Goal: Task Accomplishment & Management: Manage account settings

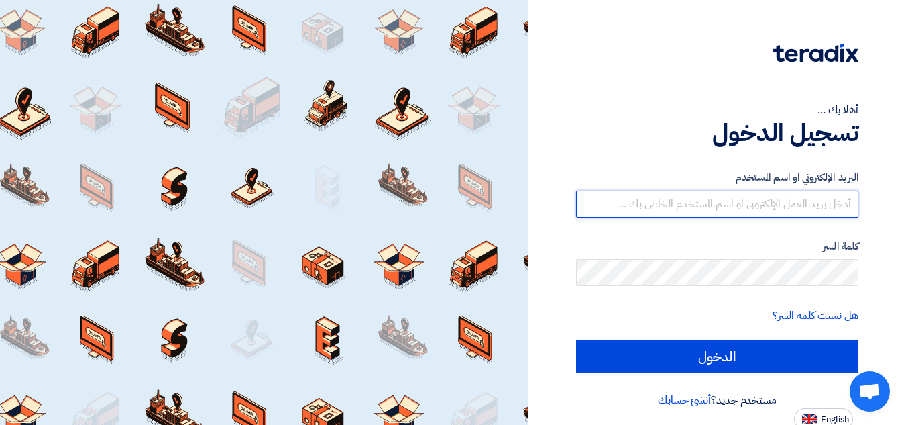
click at [787, 201] on input "text" at bounding box center [717, 204] width 282 height 27
type input "[EMAIL_ADDRESS][DOMAIN_NAME]"
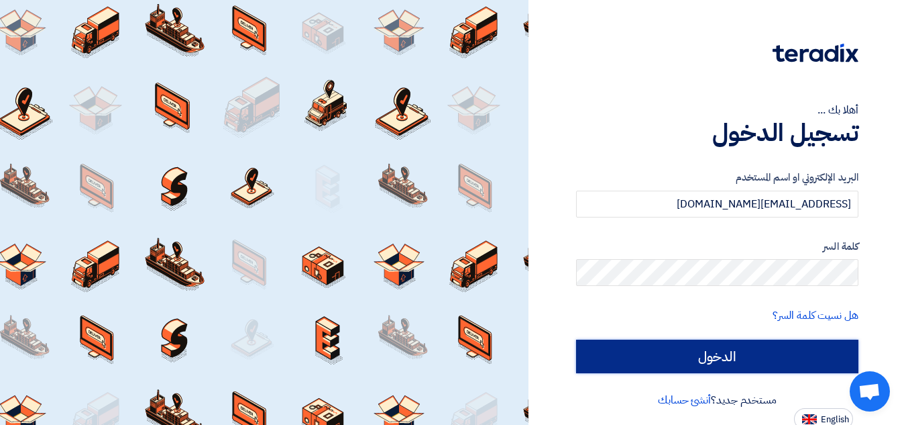
click at [757, 354] on input "الدخول" at bounding box center [717, 357] width 282 height 34
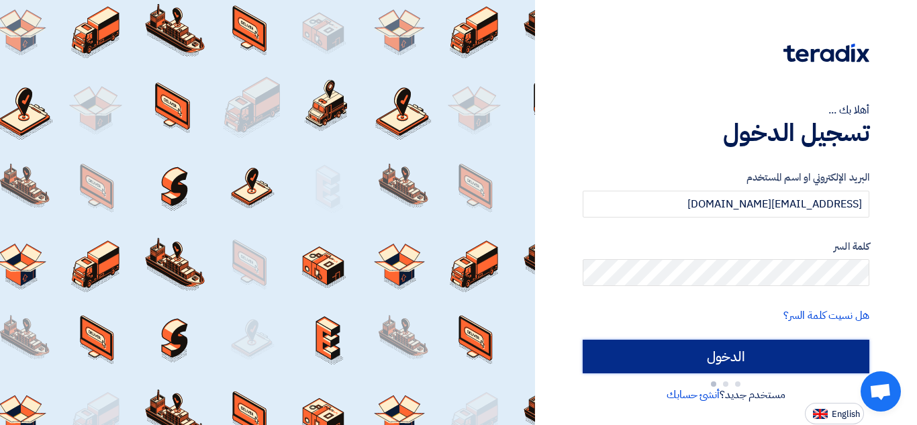
type input "Sign in"
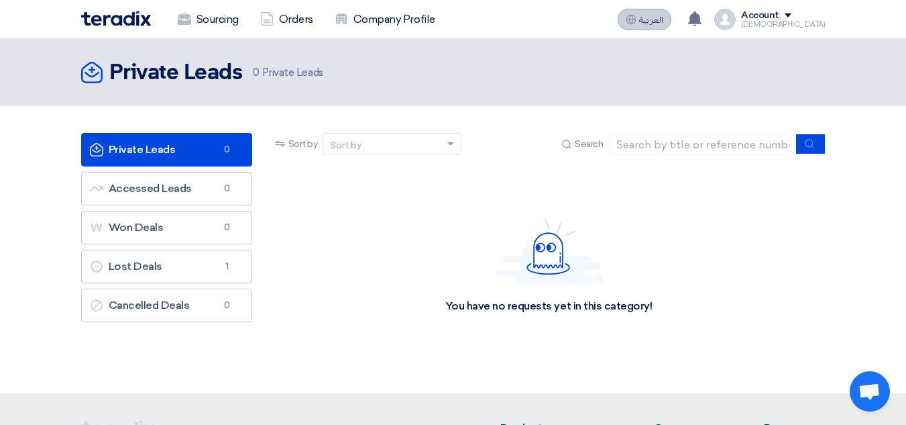
click at [664, 15] on span "العربية" at bounding box center [651, 19] width 24 height 9
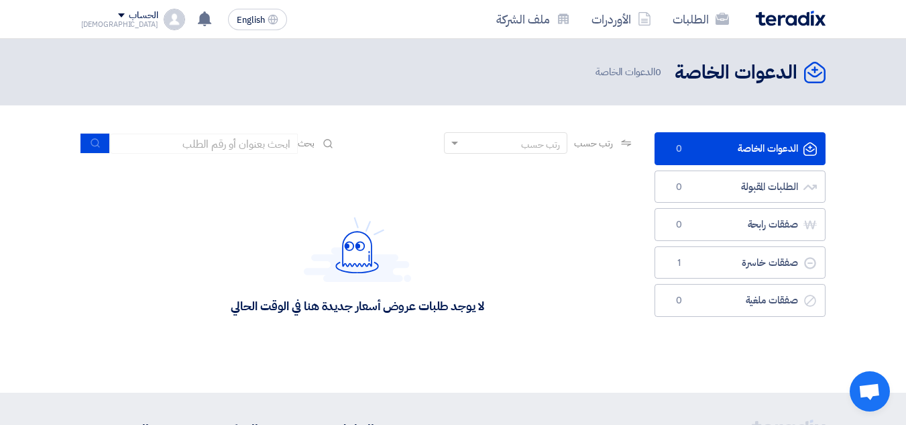
click at [647, 124] on section "الدعوات الخاصة الدعوات الخاصة 0 الطلبات المقبولة الطلبات المقبولة 0 صفقات رابحة…" at bounding box center [453, 248] width 906 height 287
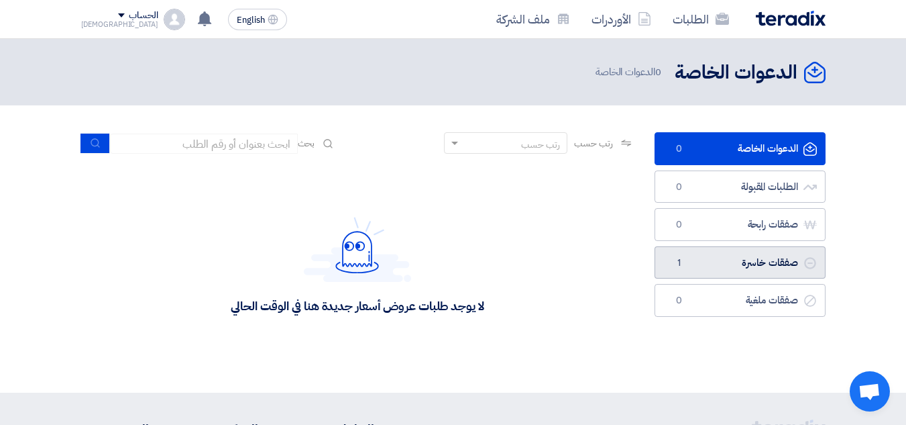
click at [743, 262] on link "صفقات خاسرة صفقات خاسرة 1" at bounding box center [740, 262] width 171 height 33
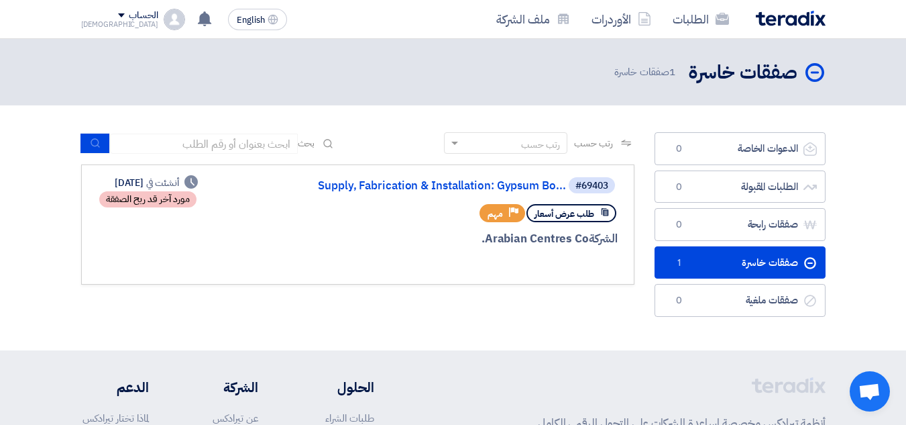
click at [191, 193] on div "مورد آخر قد ربح الصفقة" at bounding box center [147, 199] width 97 height 16
click at [464, 193] on div "#69403 Supply, Fabrication & Installation: Gypsum Bo..." at bounding box center [456, 185] width 323 height 19
click at [452, 183] on link "Supply, Fabrication & Installation: Gypsum Bo..." at bounding box center [432, 186] width 268 height 12
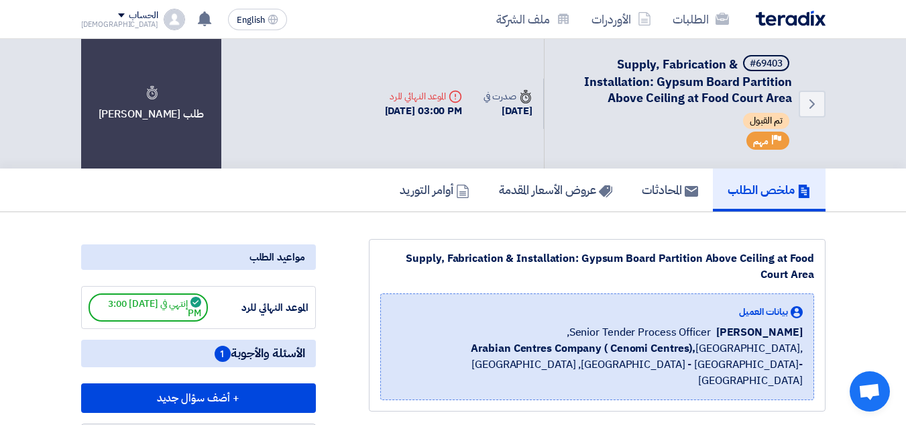
click at [543, 194] on h5 "عروض الأسعار المقدمة" at bounding box center [555, 189] width 113 height 15
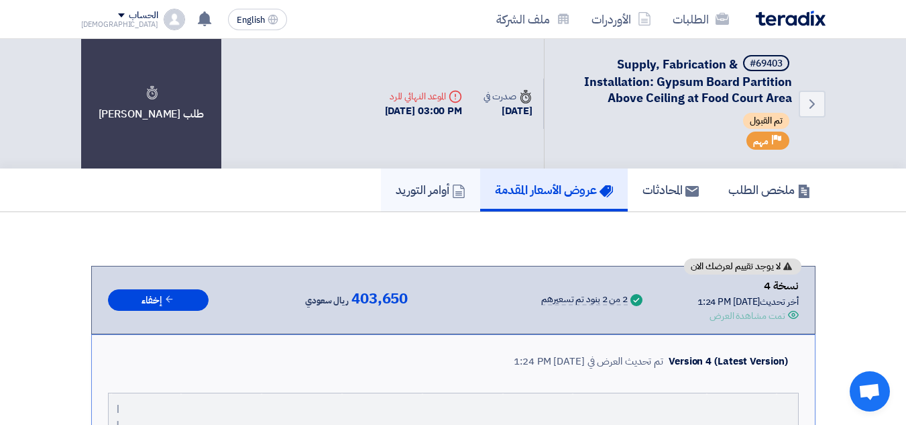
click at [396, 192] on h5 "أوامر التوريد" at bounding box center [431, 189] width 70 height 15
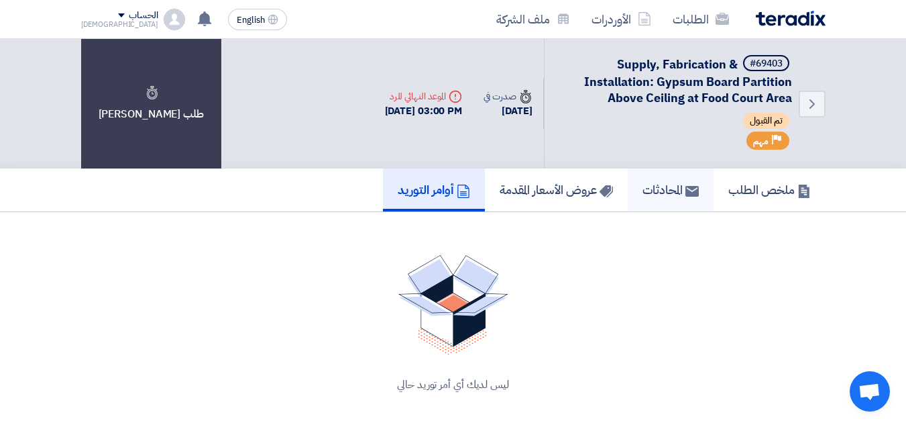
click at [666, 192] on h5 "المحادثات" at bounding box center [671, 189] width 56 height 15
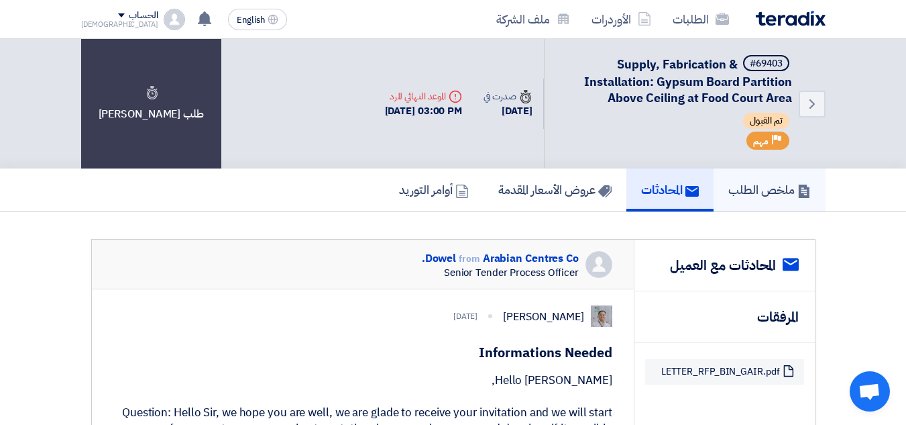
click at [752, 190] on h5 "ملخص الطلب" at bounding box center [770, 189] width 83 height 15
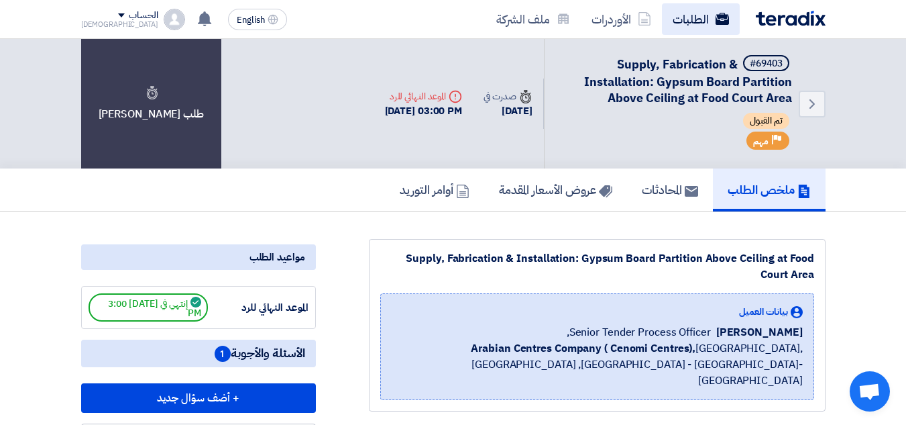
click at [696, 22] on link "الطلبات" at bounding box center [701, 19] width 78 height 32
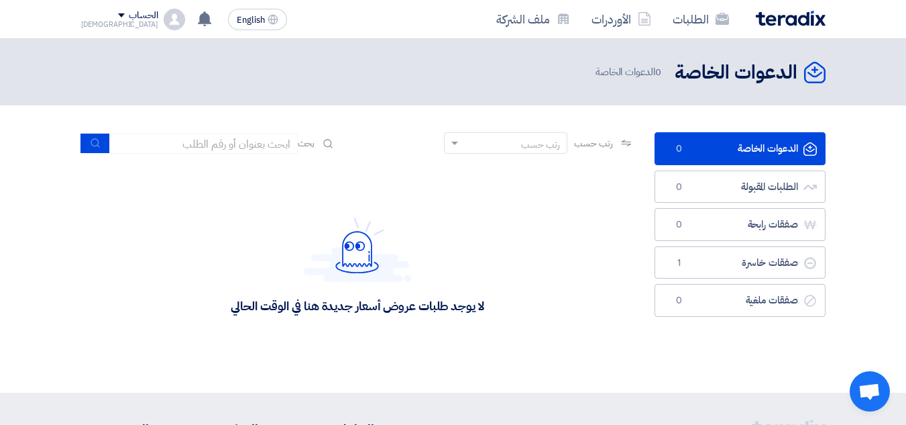
click at [643, 127] on section "الدعوات الخاصة الدعوات الخاصة 0 الطلبات المقبولة الطلبات المقبولة 0 صفقات رابحة…" at bounding box center [453, 248] width 906 height 287
click at [89, 13] on div "الحساب" at bounding box center [119, 15] width 77 height 11
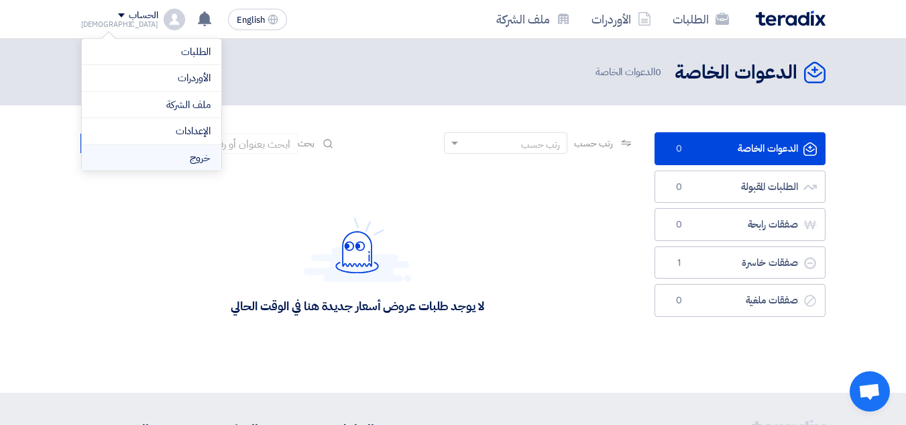
click at [195, 154] on li "خروج" at bounding box center [152, 158] width 140 height 26
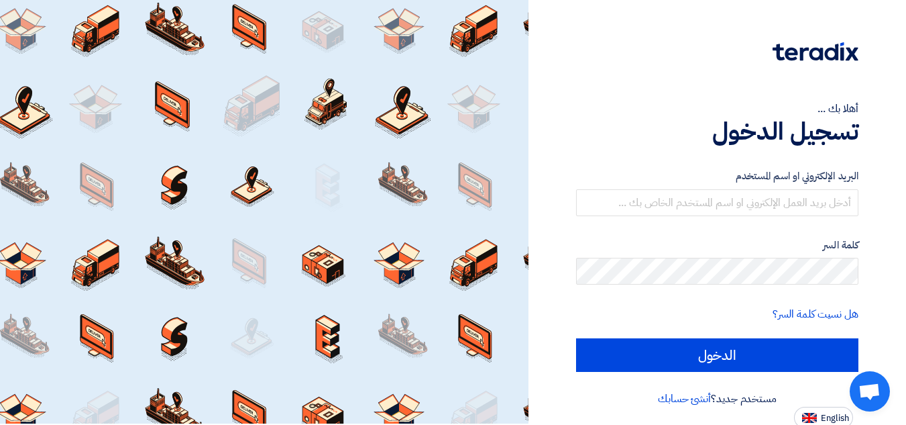
scroll to position [5, 0]
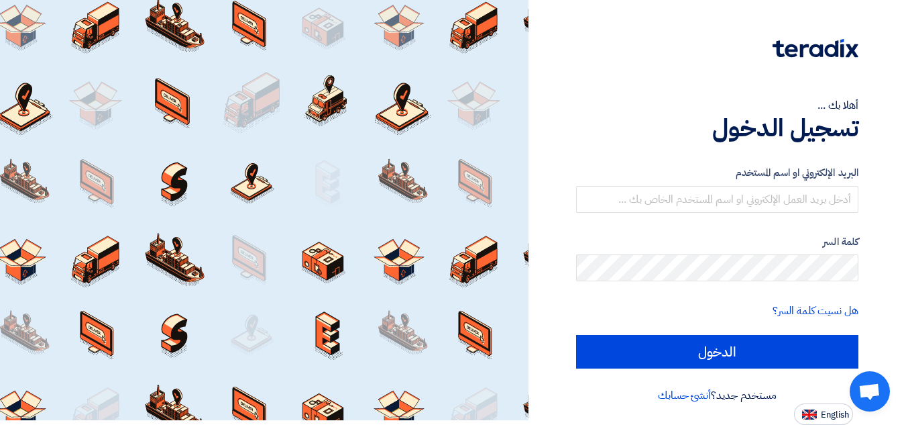
click at [552, 266] on div "أهلا بك ... تسجيل الدخول البريد الإلكتروني او اسم المستخدم كلمة السر هل نسيت كل…" at bounding box center [718, 209] width 358 height 429
click at [686, 400] on link "أنشئ حسابك" at bounding box center [684, 395] width 53 height 16
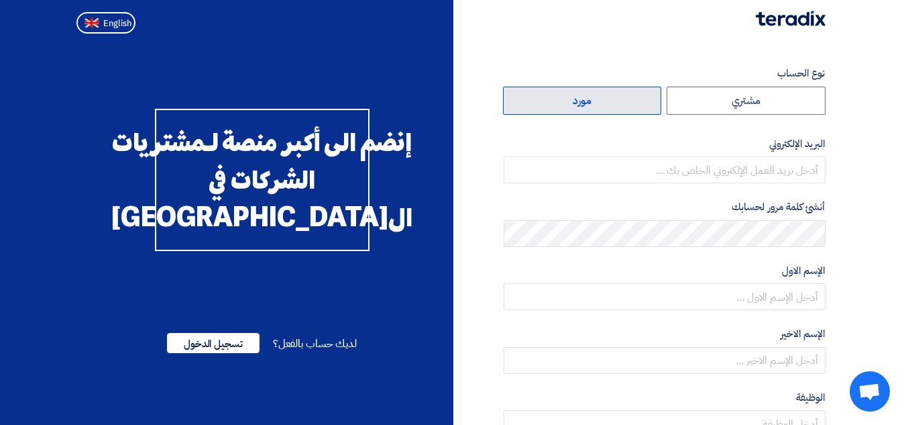
click at [596, 108] on label "مورد" at bounding box center [582, 101] width 159 height 28
click at [596, 108] on input "مورد" at bounding box center [583, 100] width 158 height 27
radio input "true"
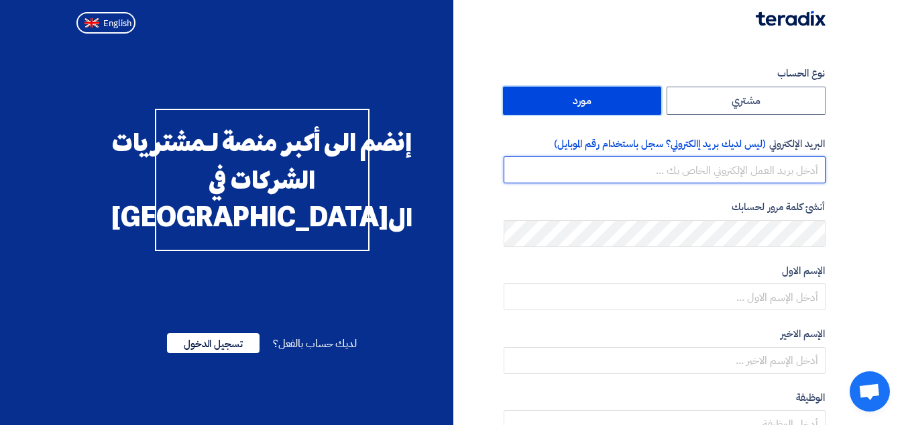
click at [633, 178] on input "email" at bounding box center [665, 169] width 322 height 27
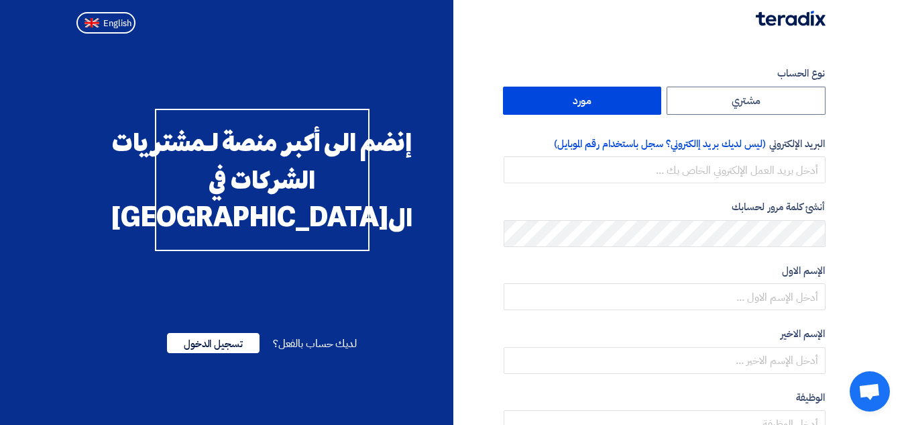
click at [862, 155] on section "نوع الحساب مشتري مورد البريد الإلكتروني (ليس لديك بريد إالكتروني؟ سجل باستخدام …" at bounding box center [453, 387] width 906 height 697
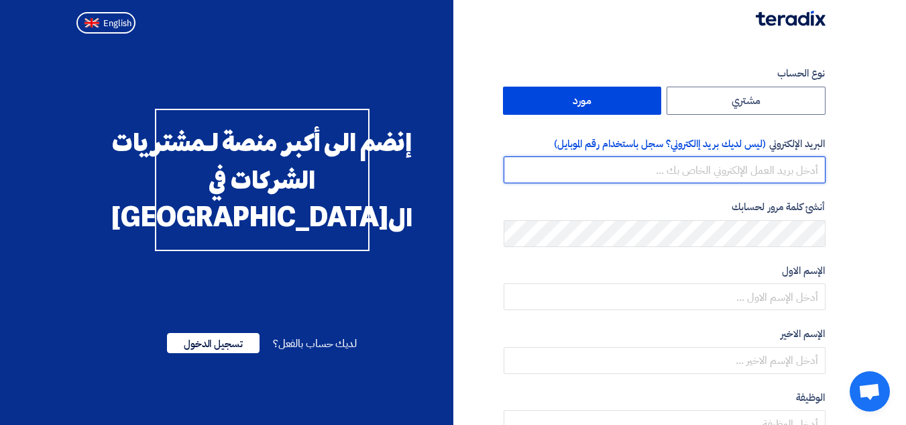
click at [740, 161] on input "email" at bounding box center [665, 169] width 322 height 27
type input "[EMAIL_ADDRESS][DOMAIN_NAME]"
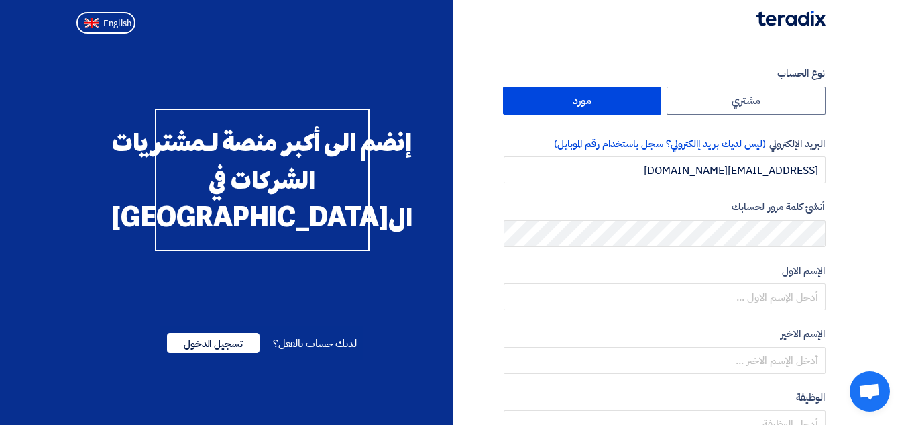
click at [879, 189] on section "نوع الحساب مشتري مورد البريد الإلكتروني (ليس لديك بريد إالكتروني؟ سجل باستخدام …" at bounding box center [453, 387] width 906 height 697
click at [857, 265] on section "نوع الحساب مشتري مورد البريد الإلكتروني (ليس لديك بريد إالكتروني؟ سجل باستخدام …" at bounding box center [453, 387] width 906 height 697
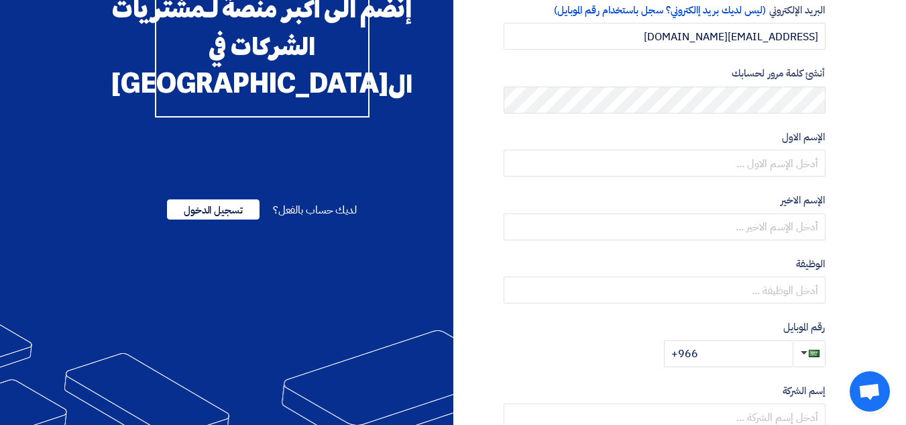
scroll to position [134, 0]
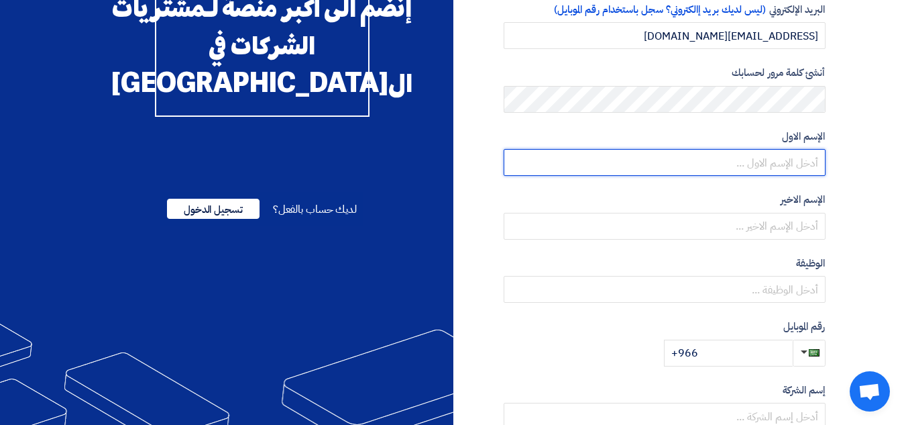
click at [761, 154] on input "text" at bounding box center [665, 162] width 322 height 27
type input "Hossam"
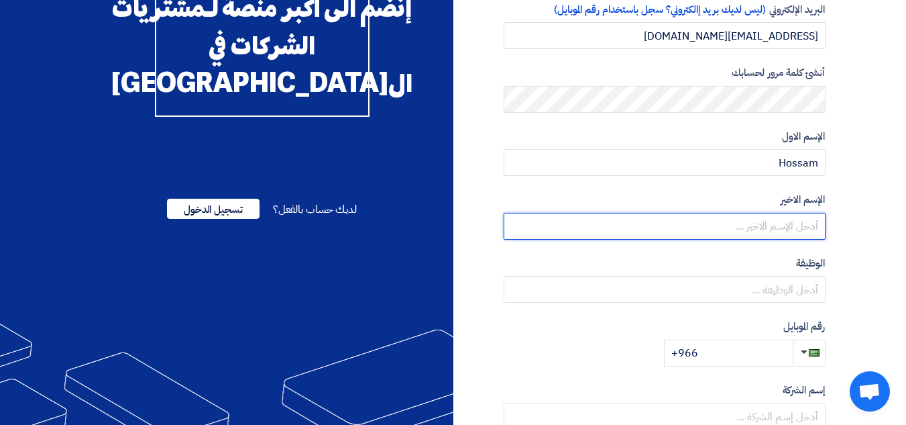
click at [776, 228] on input "text" at bounding box center [665, 226] width 322 height 27
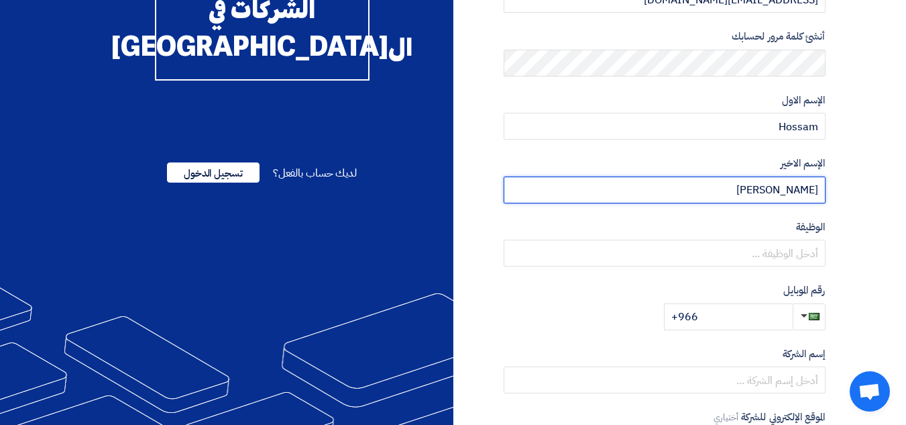
scroll to position [201, 0]
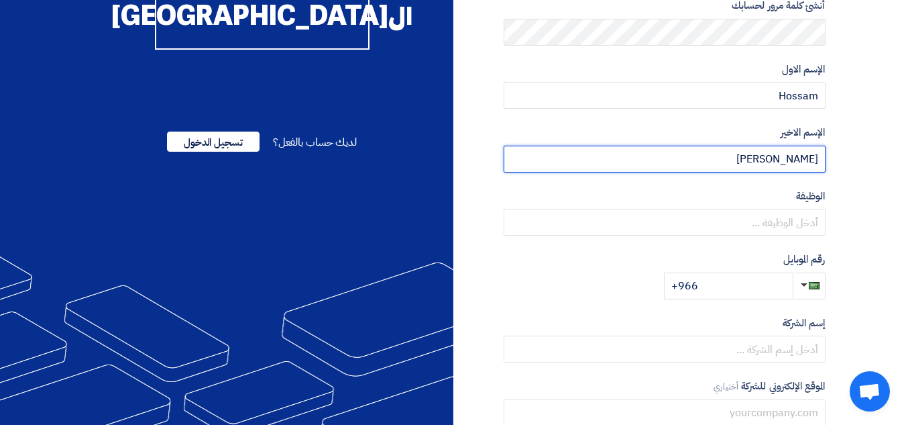
type input "[PERSON_NAME]"
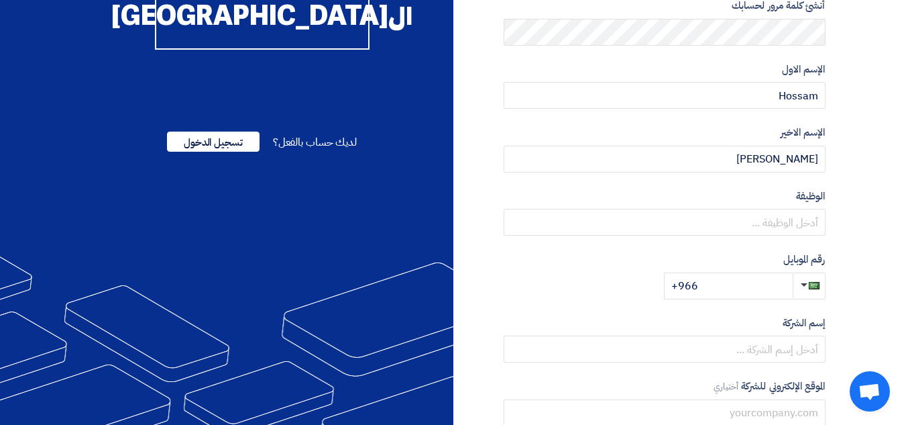
click at [842, 191] on section "نوع الحساب مشتري مورد البريد الإلكتروني (ليس لديك بريد إالكتروني؟ سجل باستخدام …" at bounding box center [453, 186] width 906 height 697
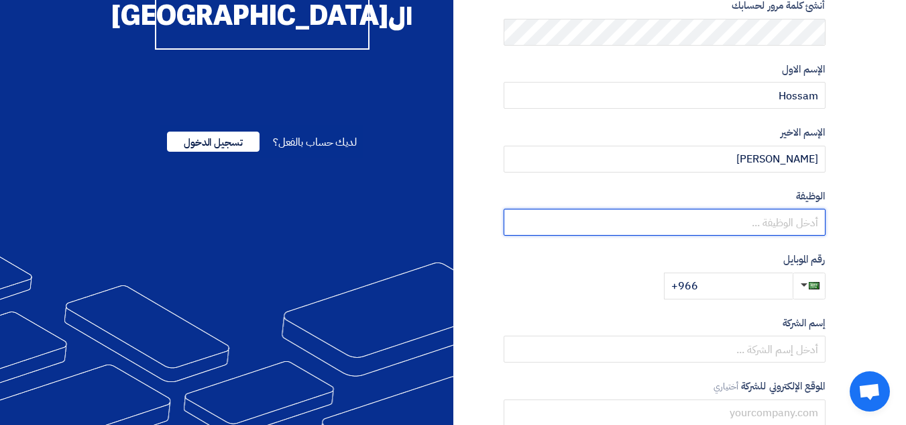
click at [756, 221] on input "text" at bounding box center [665, 222] width 322 height 27
click at [743, 224] on input "Business Develobment Manager" at bounding box center [665, 222] width 322 height 27
type input "Business Development Manager"
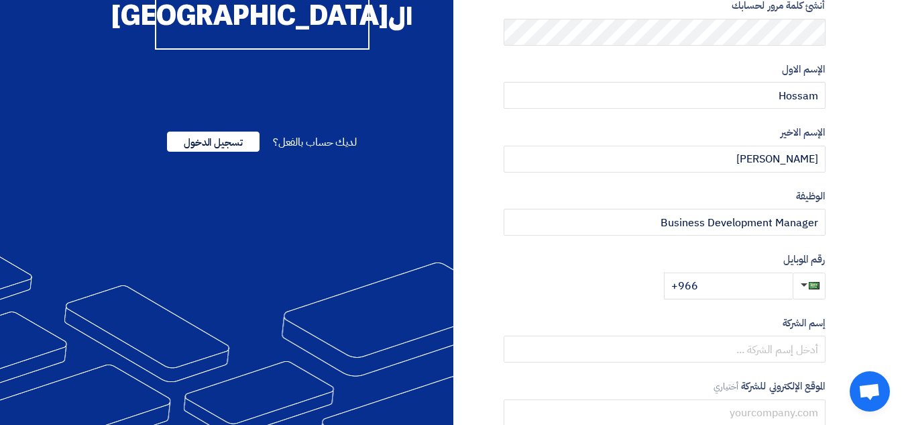
click at [860, 228] on section "نوع الحساب مشتري مورد البريد الإلكتروني (ليس لديك بريد إالكتروني؟ سجل باستخدام …" at bounding box center [453, 186] width 906 height 697
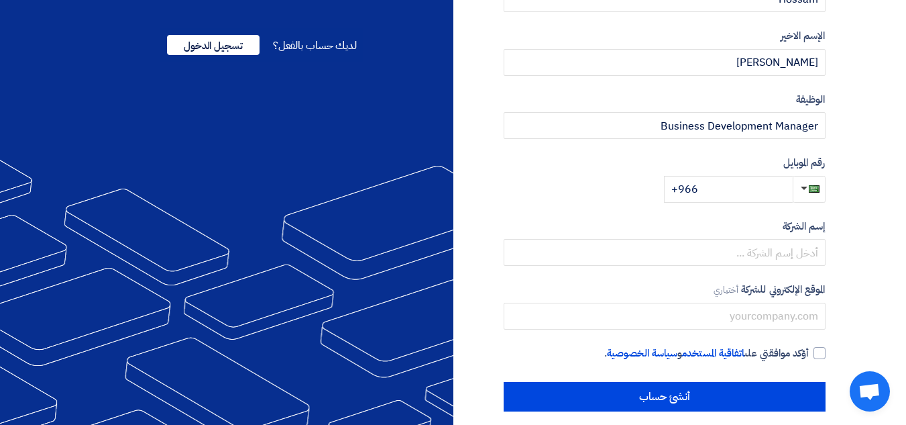
scroll to position [311, 0]
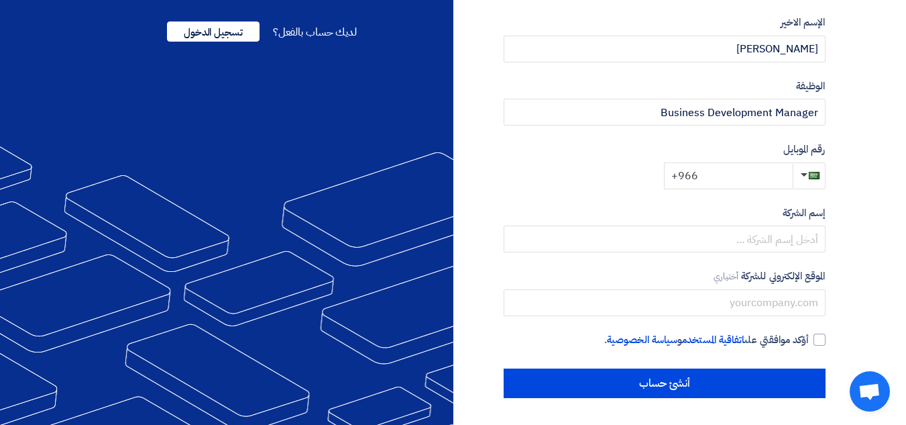
click at [744, 179] on input "+966" at bounding box center [728, 175] width 129 height 27
type input "[PHONE_NUMBER]"
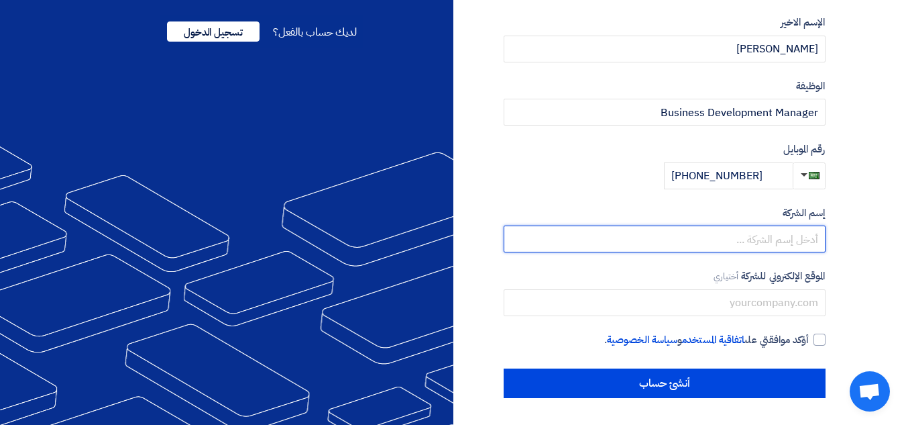
click at [753, 238] on input "text" at bounding box center [665, 238] width 322 height 27
type input "[PERSON_NAME] Company"
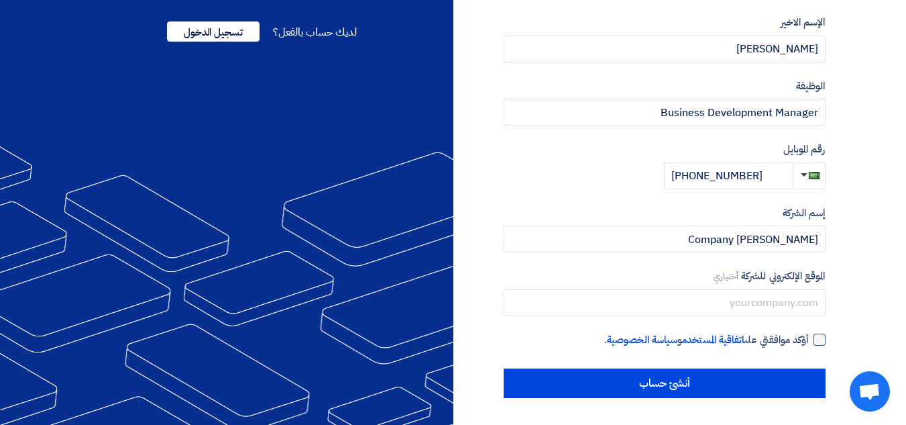
click at [822, 342] on div at bounding box center [820, 339] width 12 height 12
click at [810, 342] on input "أؤكد موافقتي على اتفاقية المستخدم و سياسة الخصوصية ." at bounding box center [649, 345] width 322 height 27
checkbox input "true"
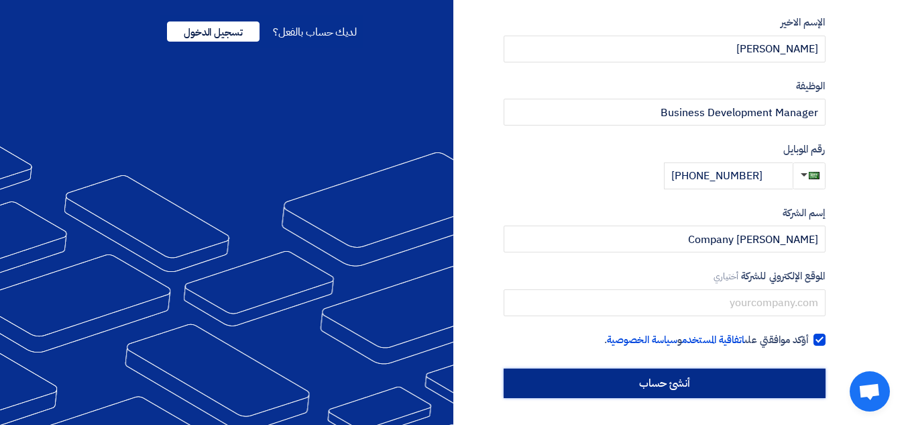
click at [655, 382] on input "أنشئ حساب" at bounding box center [665, 383] width 322 height 30
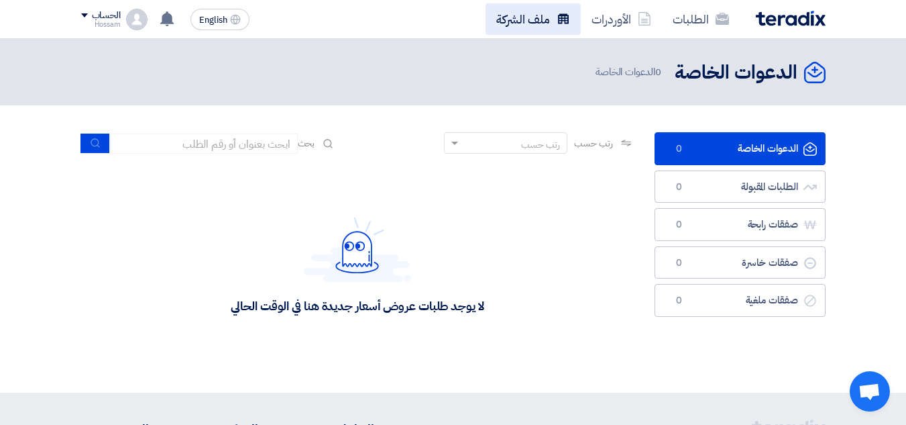
click at [527, 13] on link "ملف الشركة" at bounding box center [533, 19] width 95 height 32
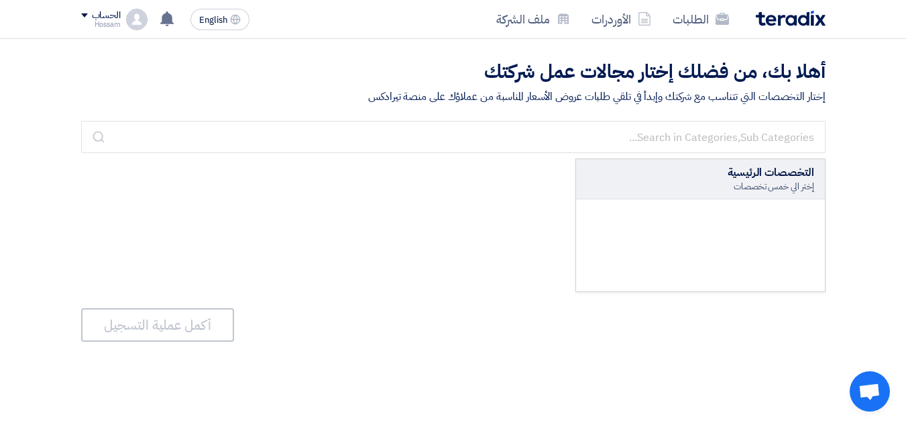
click at [786, 207] on div at bounding box center [700, 245] width 249 height 92
click at [777, 185] on div "إختر الي خمس تخصصات" at bounding box center [700, 186] width 227 height 12
click at [723, 170] on div "التخصصات الرئيسية" at bounding box center [700, 172] width 227 height 16
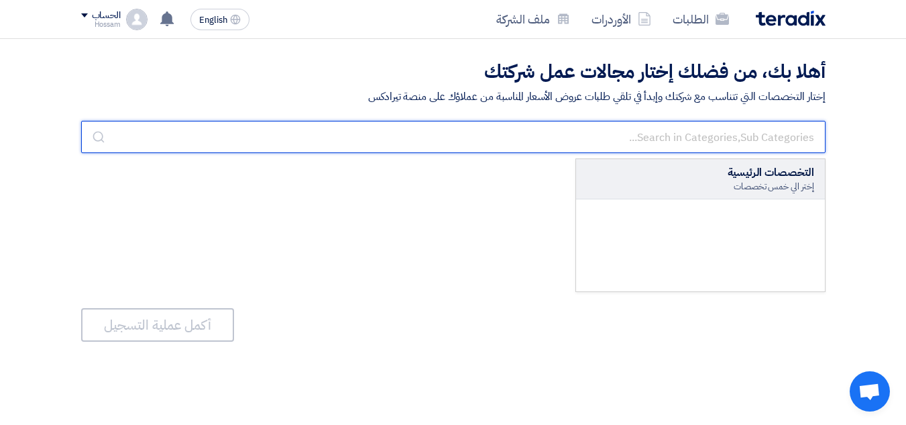
click at [680, 144] on input "text" at bounding box center [453, 137] width 745 height 32
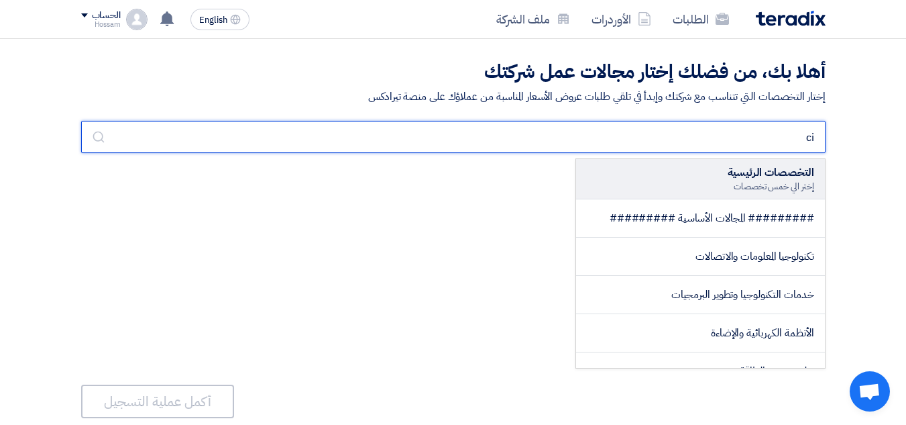
type input "c"
type input "p"
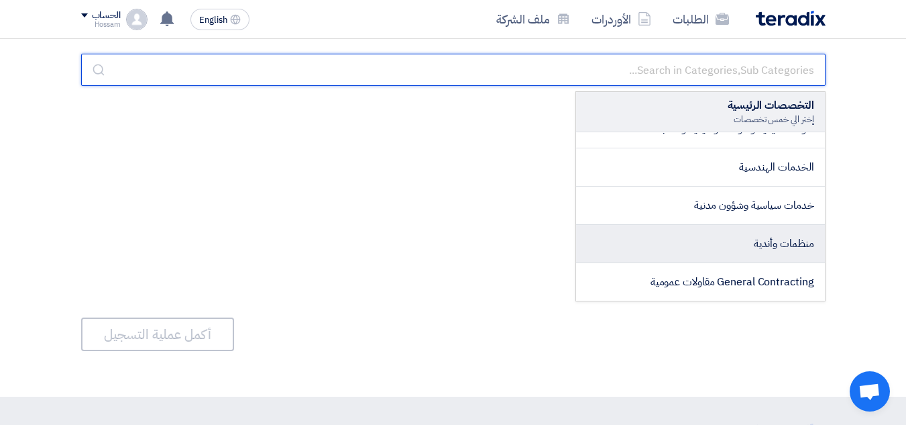
scroll to position [134, 0]
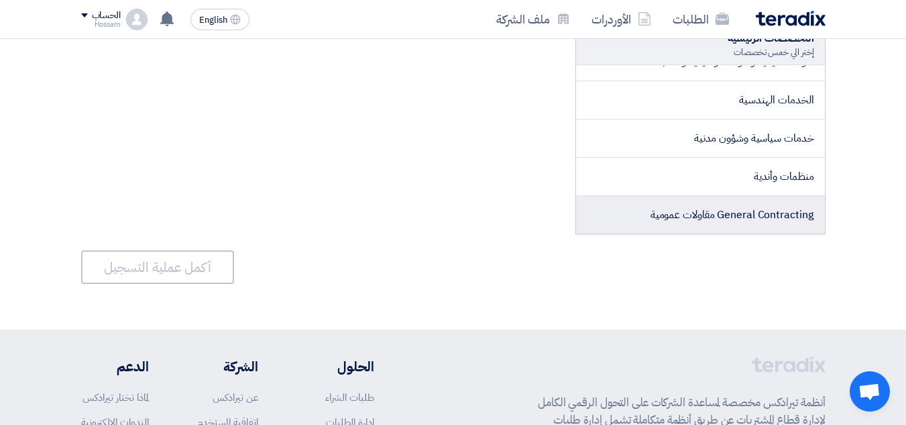
click at [731, 212] on span "General Contracting مقاولات عمومية" at bounding box center [733, 215] width 164 height 16
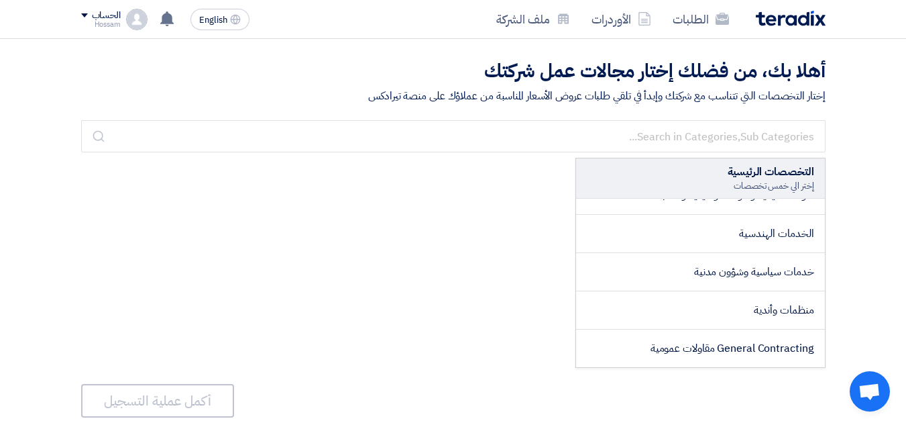
scroll to position [0, 0]
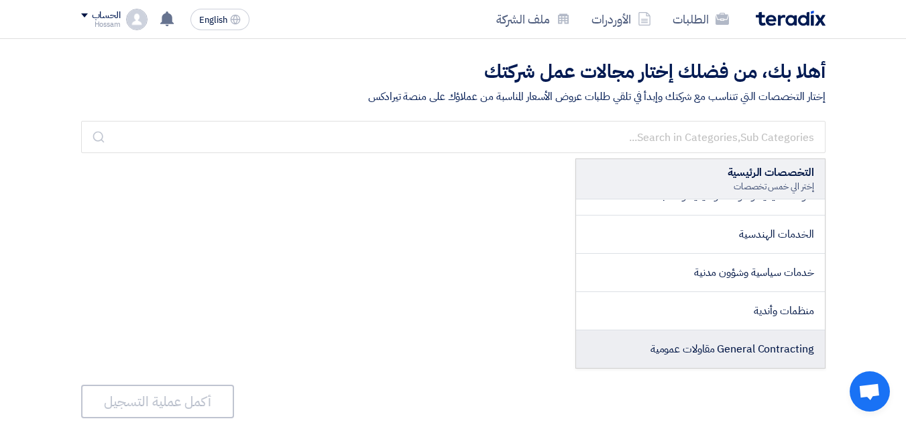
click at [772, 345] on span "General Contracting مقاولات عمومية" at bounding box center [733, 349] width 164 height 16
click at [733, 340] on li "General Contracting مقاولات عمومية" at bounding box center [700, 349] width 249 height 38
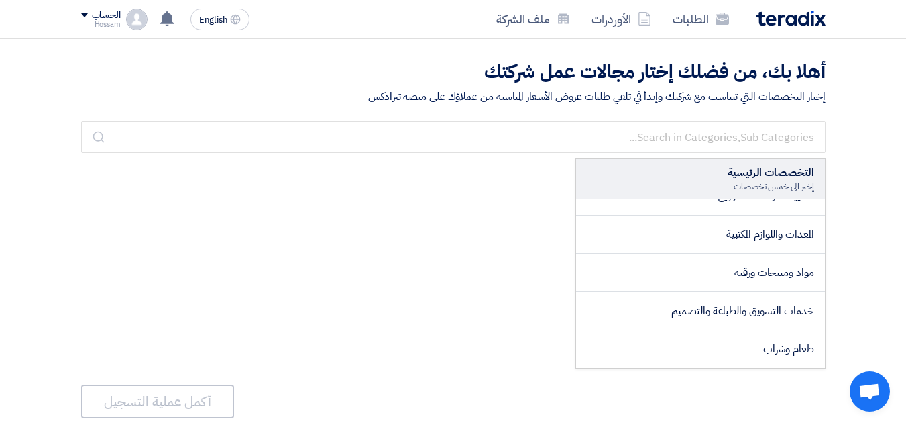
click at [453, 215] on div "التخصصات الرئيسية إختر الي خمس تخصصات تكنولوجيا المعلومات والاتصالات خدمات التك…" at bounding box center [453, 263] width 745 height 210
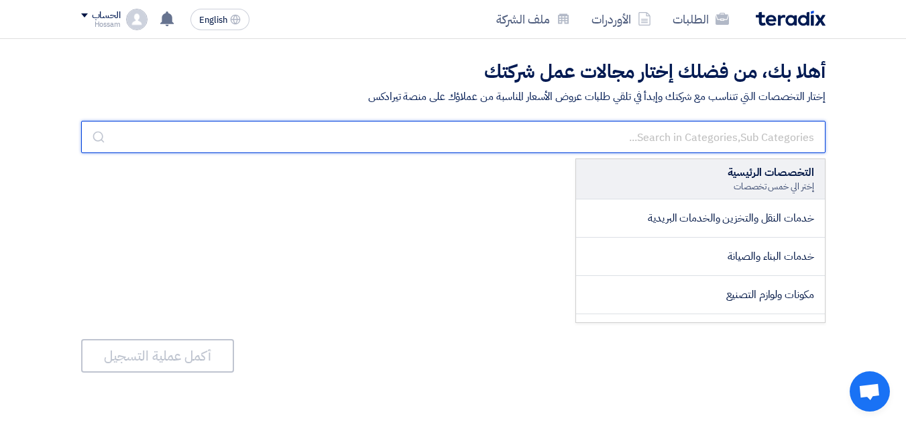
click at [707, 142] on input "text" at bounding box center [453, 137] width 745 height 32
type input "l"
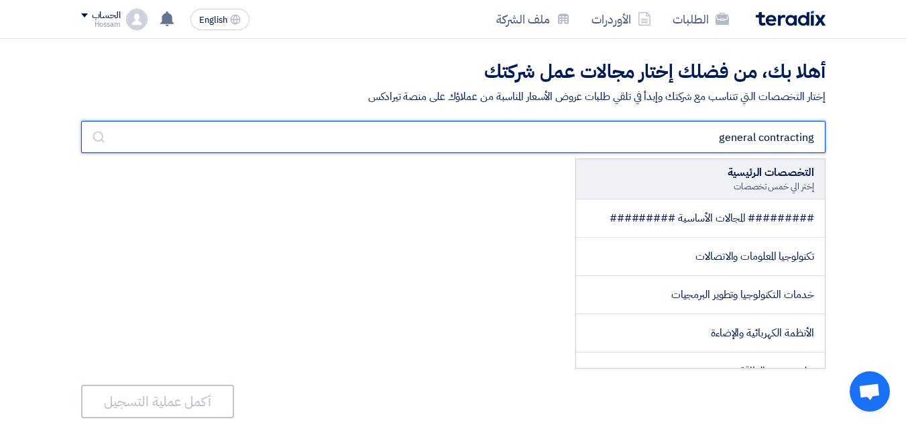
type input "general contracting"
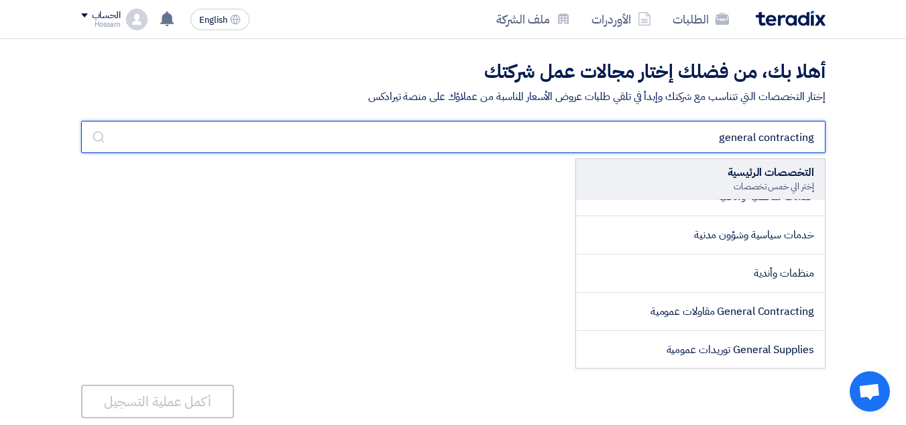
scroll to position [2087, 0]
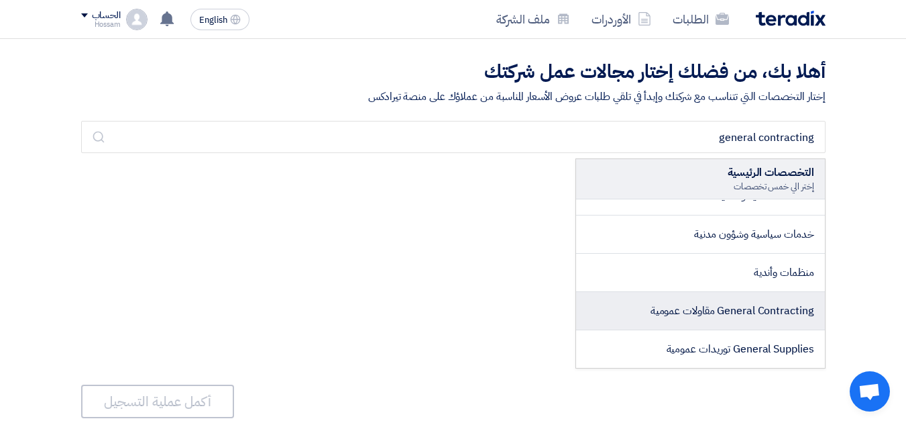
click at [717, 313] on span "General Contracting مقاولات عمومية" at bounding box center [733, 311] width 164 height 16
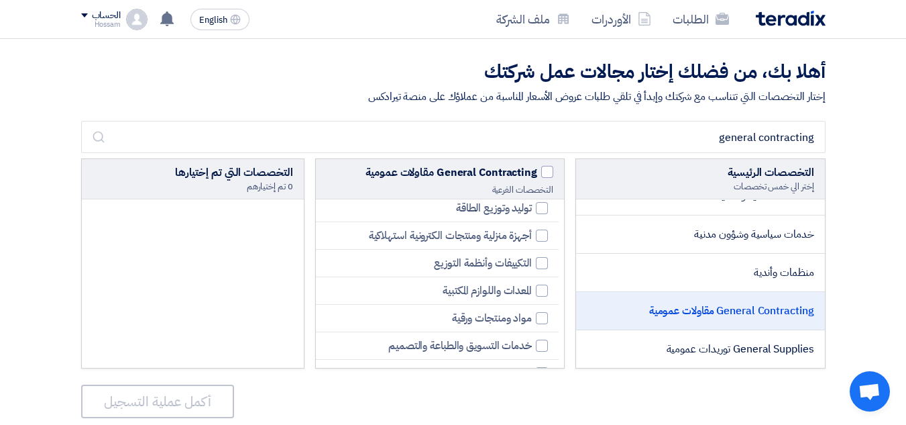
scroll to position [0, 0]
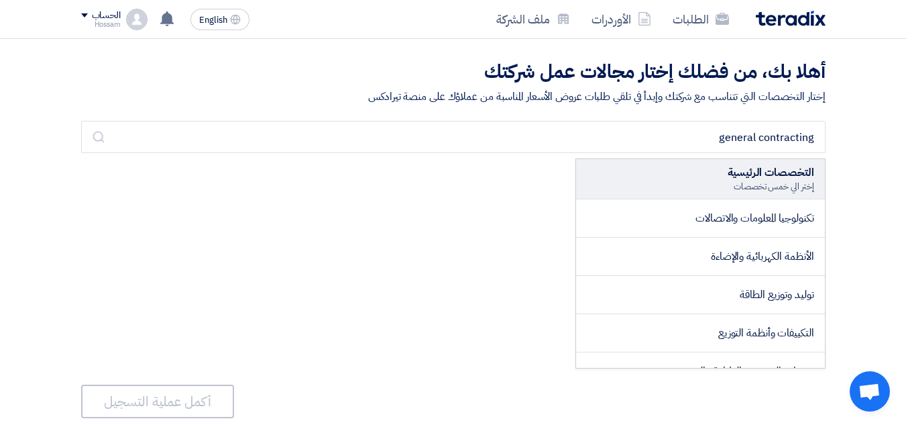
drag, startPoint x: 322, startPoint y: 217, endPoint x: 331, endPoint y: 289, distance: 72.3
click at [422, 294] on div "التخصصات الرئيسية إختر الي خمس تخصصات تكنولوجيا المعلومات والاتصالات الأنظمة ال…" at bounding box center [453, 263] width 745 height 210
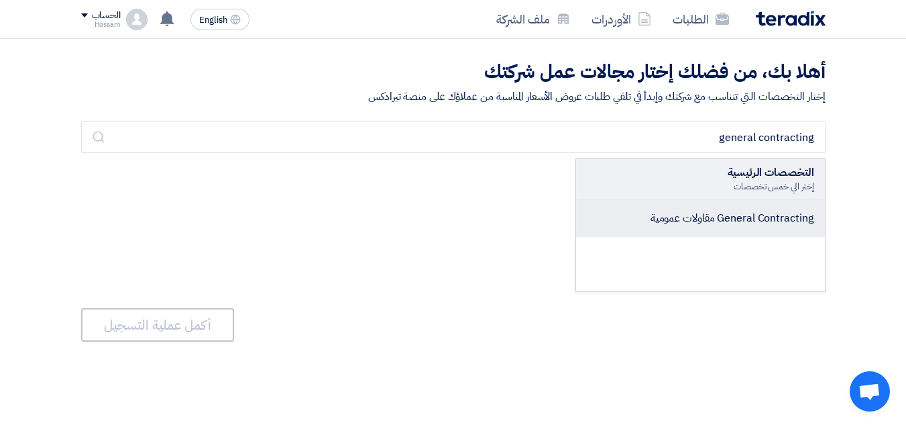
click at [678, 223] on span "General Contracting مقاولات عمومية" at bounding box center [733, 218] width 164 height 16
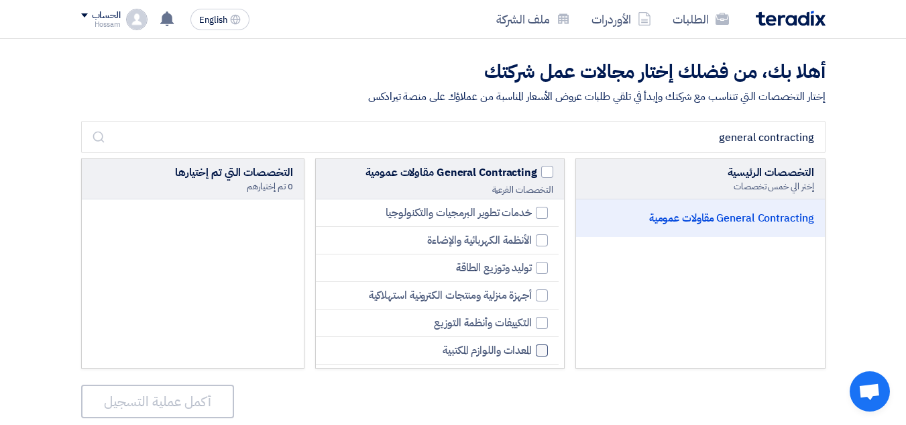
click at [538, 350] on div at bounding box center [542, 350] width 12 height 12
click at [532, 350] on input "المعدات واللوازم المكتبية" at bounding box center [527, 350] width 9 height 9
checkbox input "true"
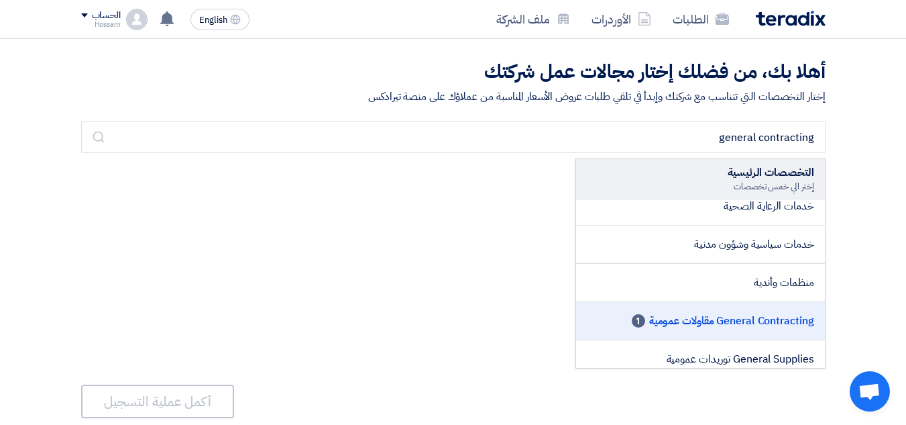
scroll to position [634, 0]
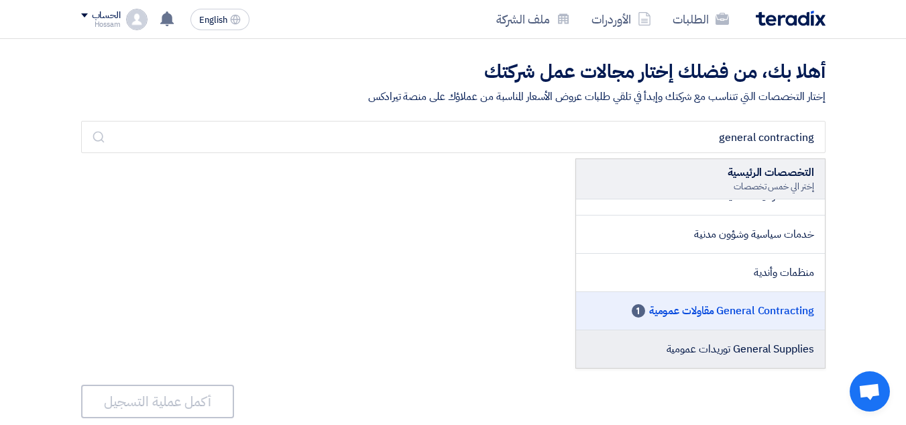
click at [689, 341] on span "General Supplies توريدات عمومية" at bounding box center [741, 349] width 148 height 16
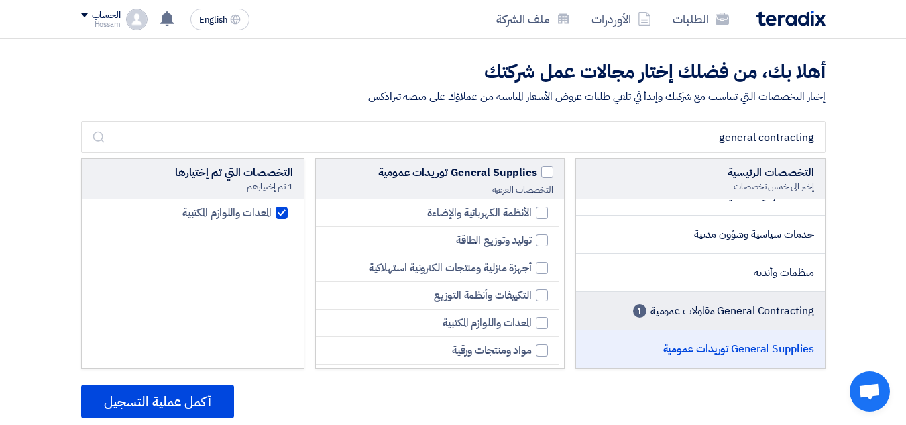
click at [718, 307] on span "General Contracting مقاولات عمومية" at bounding box center [733, 311] width 164 height 16
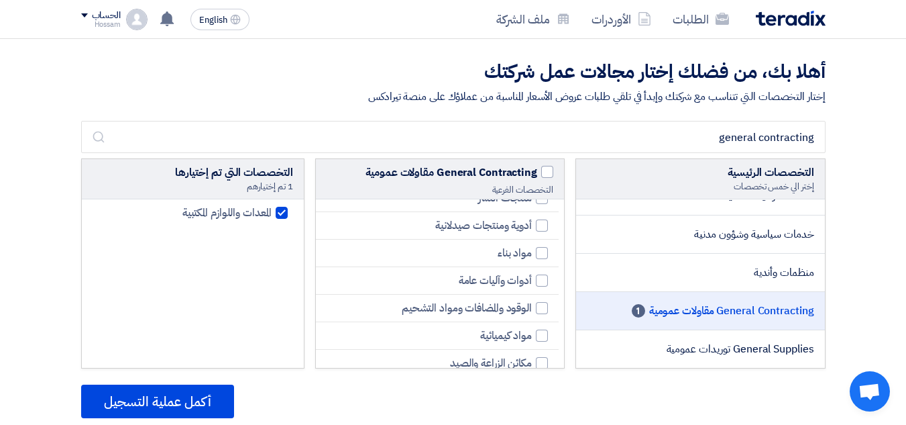
scroll to position [604, 0]
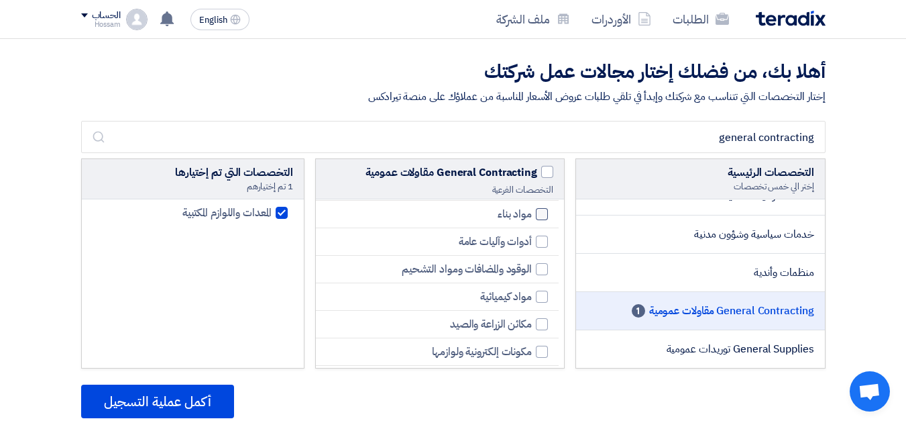
click at [542, 210] on div at bounding box center [542, 214] width 12 height 12
click at [532, 210] on input "مواد بناء" at bounding box center [527, 214] width 9 height 9
checkbox input "true"
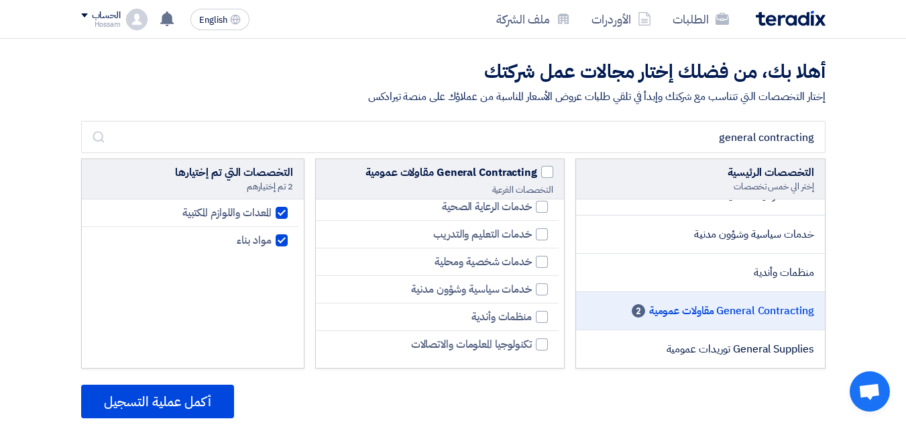
scroll to position [1437, 0]
click at [280, 213] on div at bounding box center [282, 213] width 12 height 12
click at [272, 213] on input "المعدات واللوازم المكتبية" at bounding box center [267, 213] width 9 height 9
checkbox input "false"
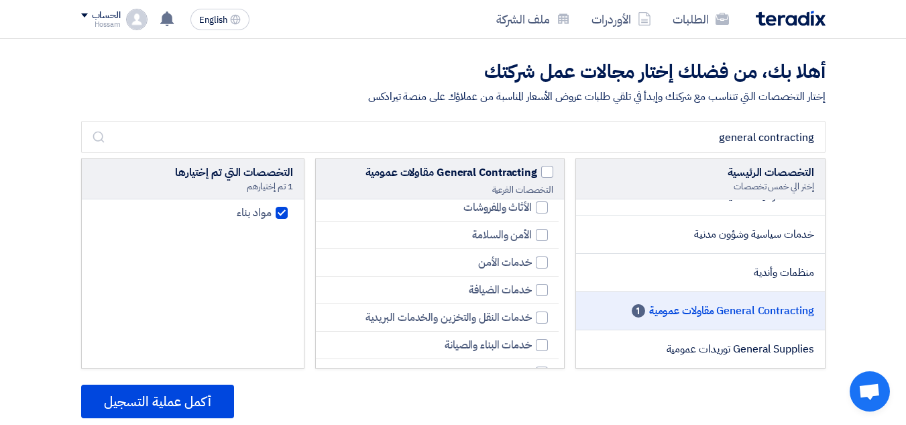
scroll to position [403, 0]
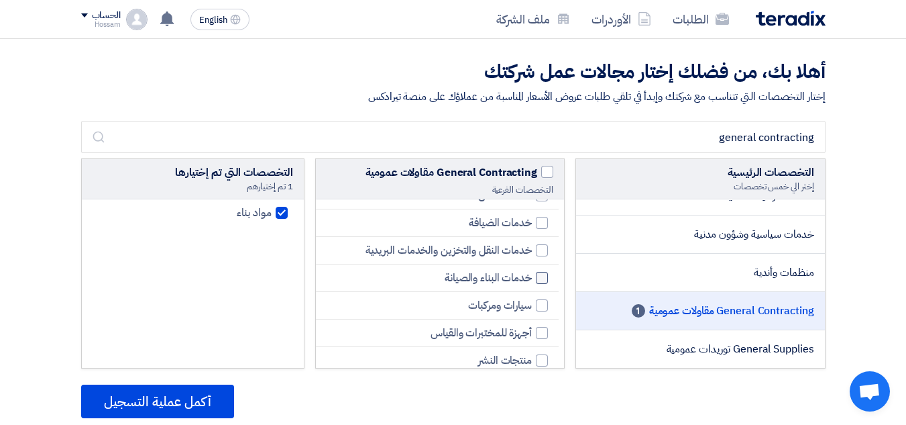
click at [541, 276] on div at bounding box center [542, 278] width 12 height 12
click at [532, 276] on input "خدمات البناء والصيانة" at bounding box center [527, 278] width 9 height 9
checkbox input "true"
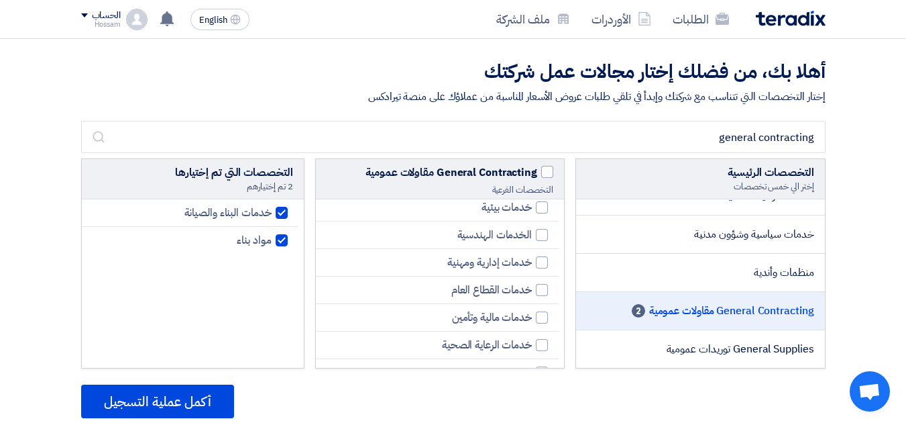
scroll to position [1275, 0]
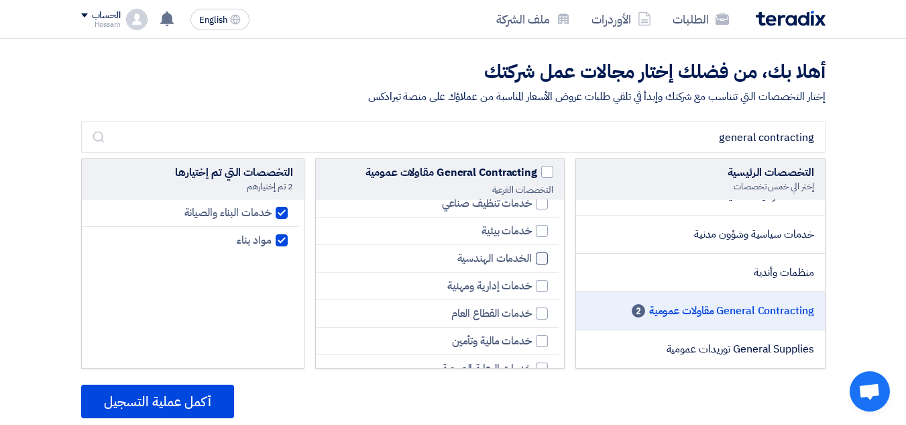
click at [541, 256] on div at bounding box center [542, 258] width 12 height 12
click at [532, 256] on input "الخدمات الهندسية" at bounding box center [527, 258] width 9 height 9
click at [539, 259] on div at bounding box center [542, 258] width 12 height 12
click at [532, 259] on input "الخدمات الهندسية" at bounding box center [527, 258] width 9 height 9
checkbox input "false"
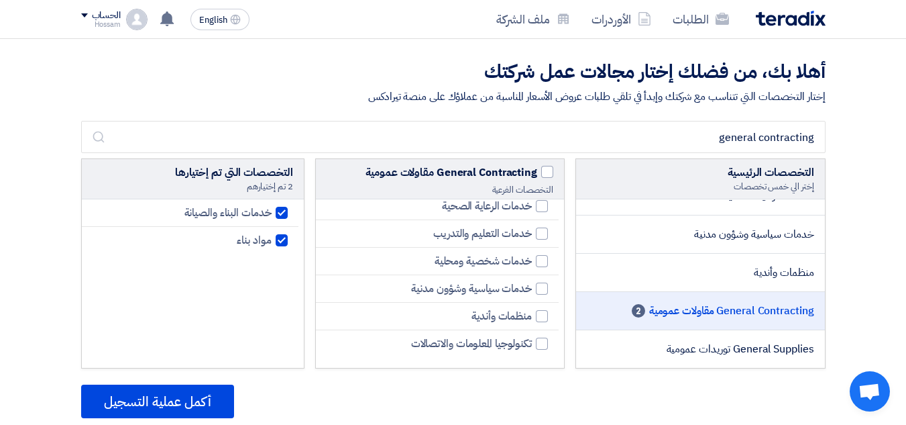
scroll to position [67, 0]
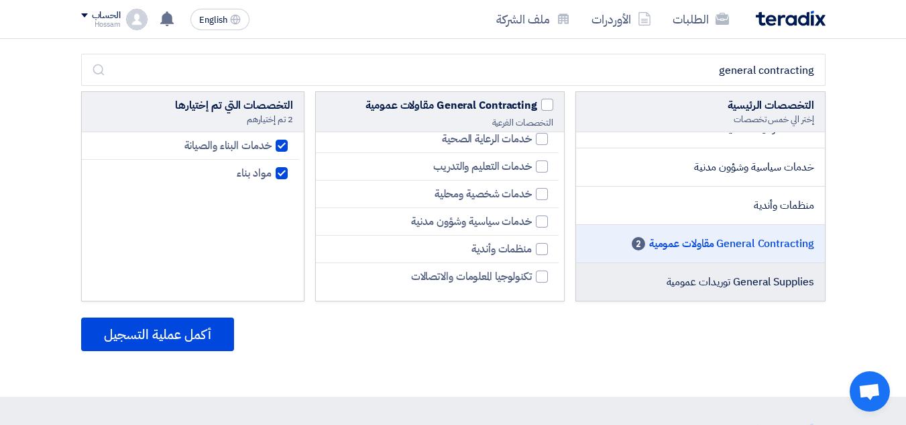
click at [742, 280] on span "General Supplies توريدات عمومية" at bounding box center [741, 282] width 148 height 16
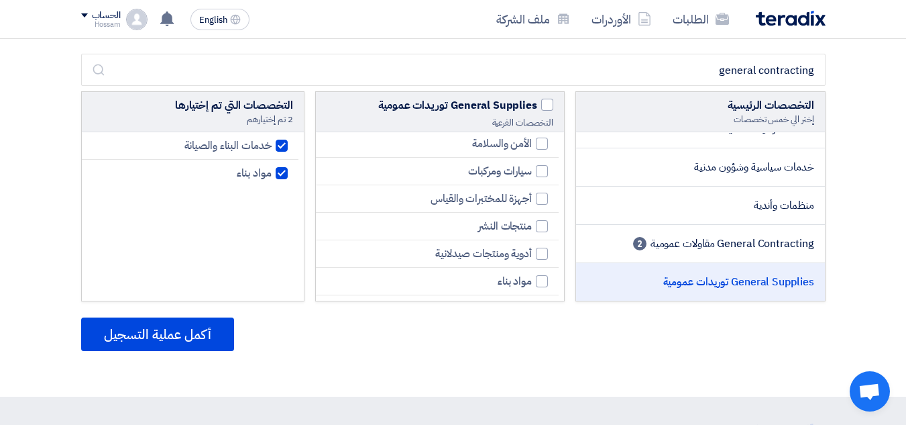
scroll to position [335, 0]
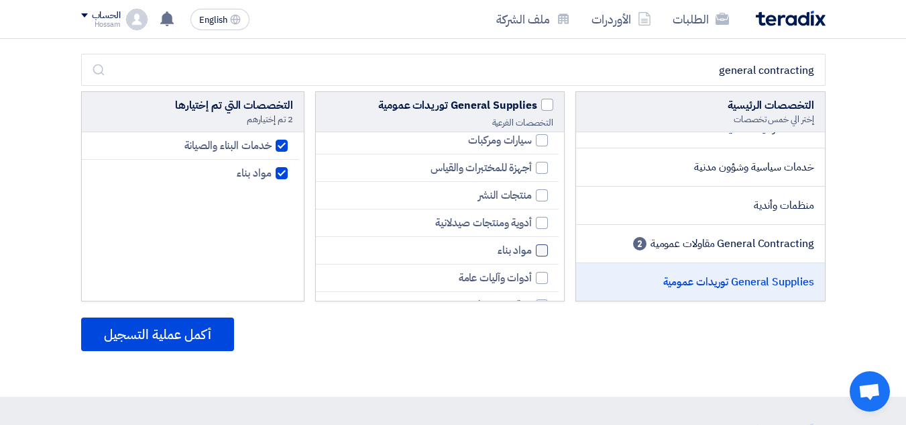
click at [537, 249] on div at bounding box center [542, 250] width 12 height 12
click at [532, 249] on input "مواد بناء" at bounding box center [527, 250] width 9 height 9
click at [542, 248] on div at bounding box center [542, 250] width 12 height 12
click at [532, 248] on input "مواد بناء" at bounding box center [527, 250] width 9 height 9
click at [539, 250] on div at bounding box center [542, 250] width 12 height 12
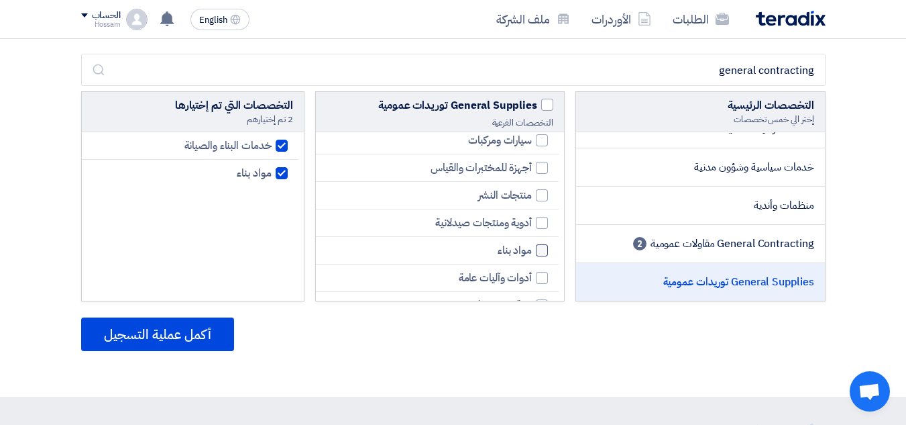
click at [532, 250] on input "مواد بناء" at bounding box center [527, 250] width 9 height 9
checkbox input "true"
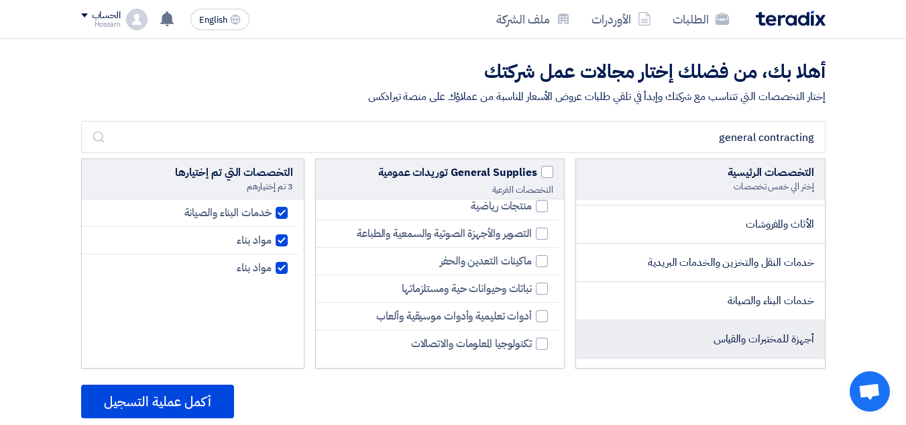
scroll to position [164, 0]
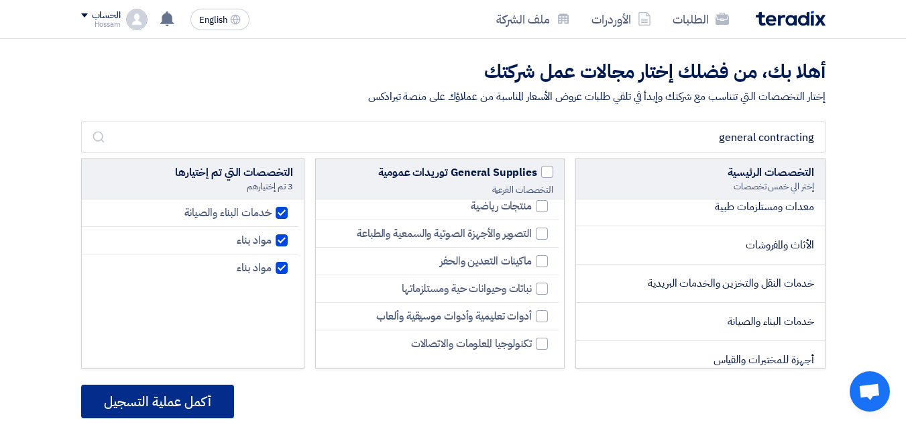
click at [215, 395] on button "أكمل عملية التسجيل" at bounding box center [157, 401] width 153 height 34
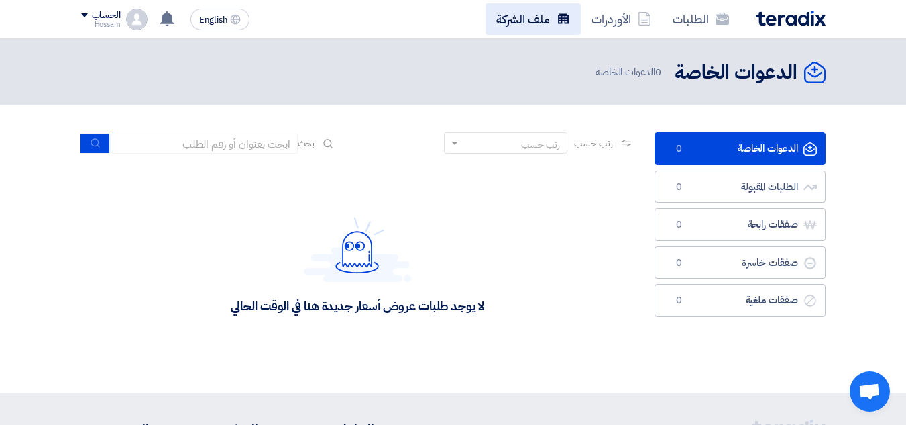
click at [541, 19] on link "ملف الشركة" at bounding box center [533, 19] width 95 height 32
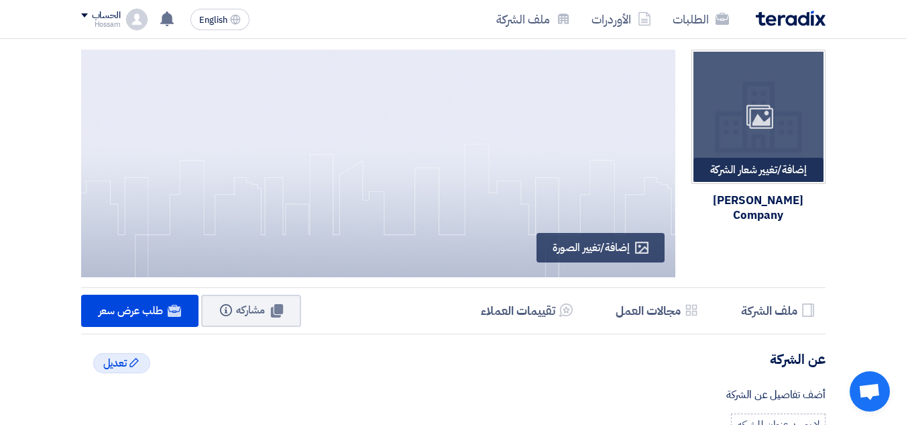
click at [741, 105] on div "Image" at bounding box center [759, 117] width 130 height 130
type input "C:\fakepath\logo.jpeg"
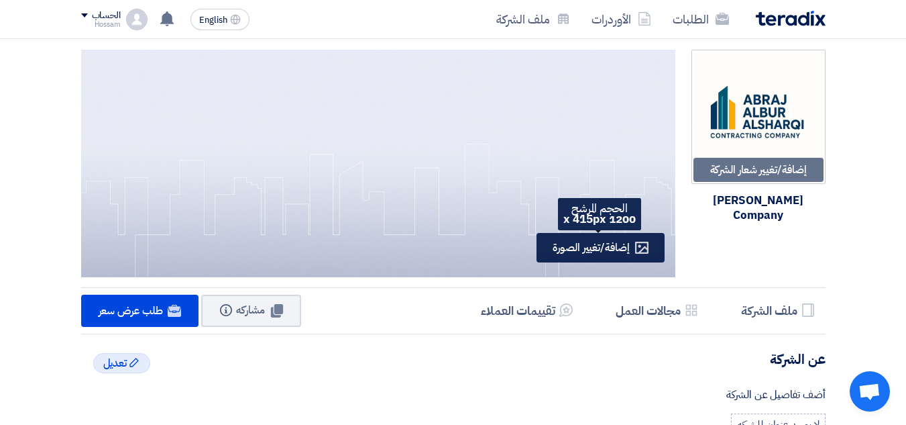
click at [589, 246] on span "إضافة/تغيير الصورة" at bounding box center [591, 248] width 76 height 16
type input "C:\fakepath\logo.jpeg"
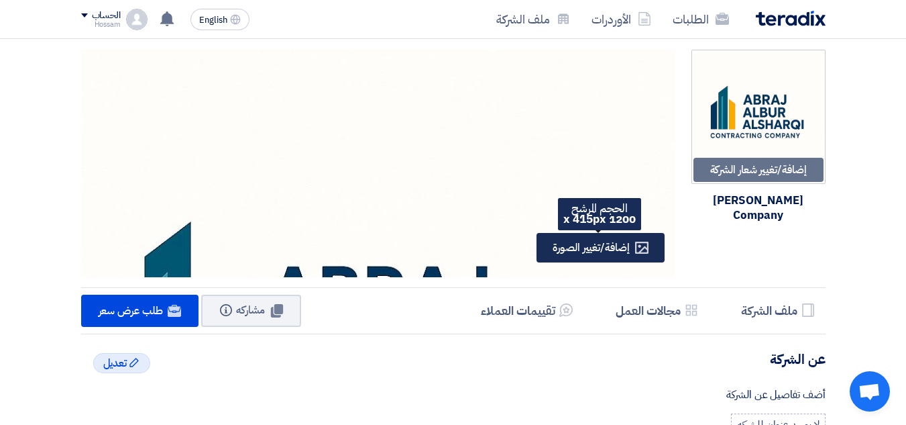
click at [613, 248] on span "إضافة/تغيير الصورة" at bounding box center [591, 248] width 76 height 16
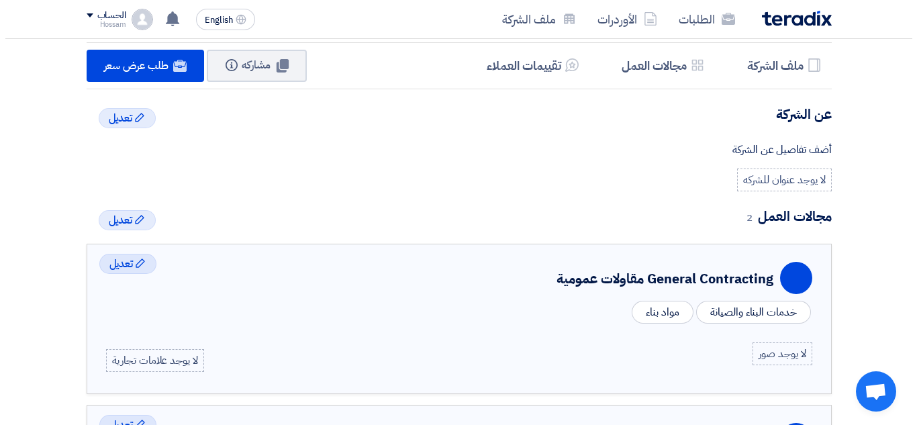
scroll to position [268, 0]
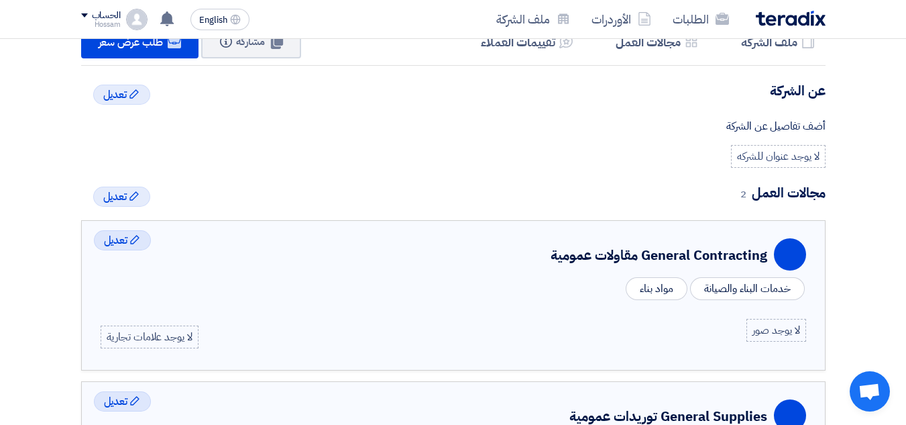
click at [786, 159] on div "لا يوجد عنوان للشركه" at bounding box center [778, 156] width 94 height 23
click at [873, 168] on div "إضافة/تغيير شعار الشركة Image Abraj Albur Alsharqi Company Profile إضافة/تغيير …" at bounding box center [453, 388] width 906 height 1235
click at [119, 95] on span "تعديل" at bounding box center [115, 95] width 24 height 16
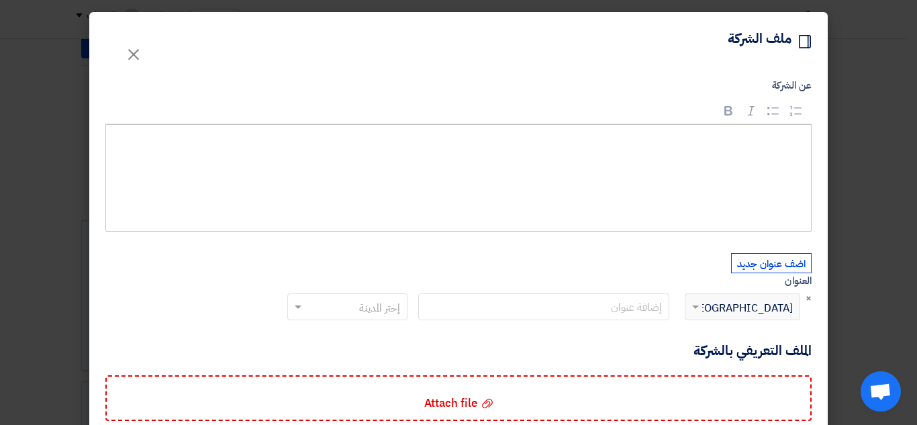
click at [762, 140] on p "Rich Text Editor, main" at bounding box center [463, 143] width 682 height 17
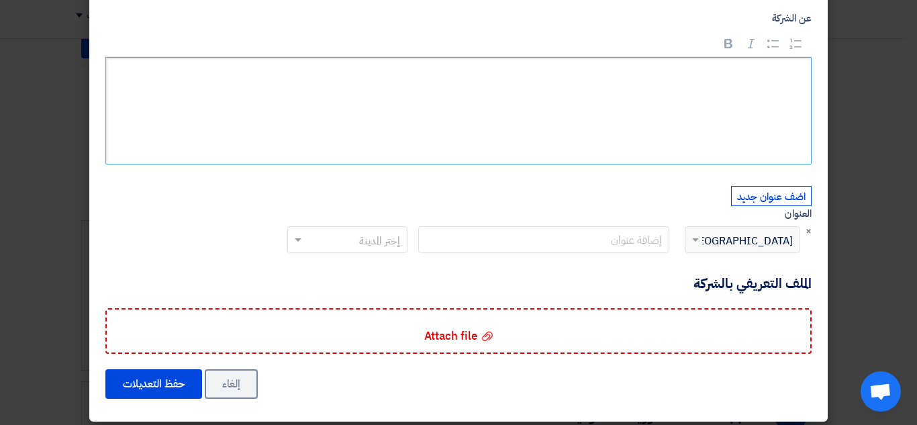
click at [783, 238] on span "Egypt" at bounding box center [739, 241] width 105 height 16
click at [700, 189] on div "اضف عنوان جديد العنوان × إختر الدولة × Egypt إختر المدينة" at bounding box center [546, 230] width 529 height 89
click at [711, 240] on div "إختر الدولة × Egypt" at bounding box center [750, 239] width 97 height 16
click at [698, 240] on span at bounding box center [695, 240] width 7 height 5
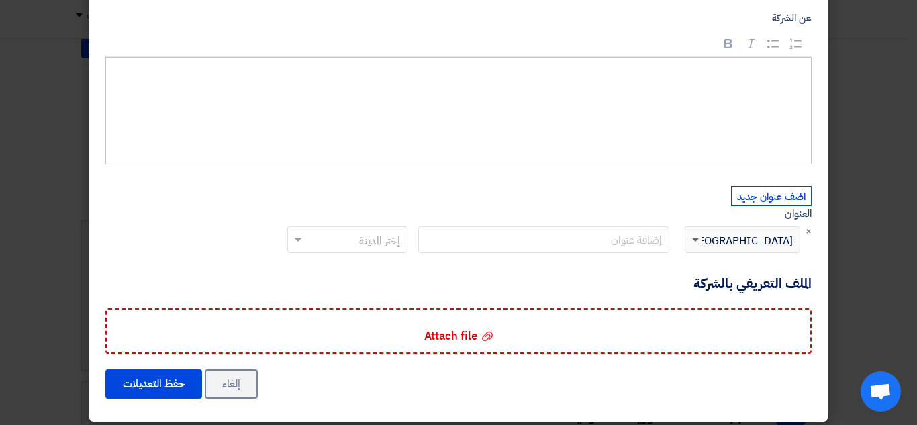
click at [698, 240] on span at bounding box center [695, 240] width 7 height 5
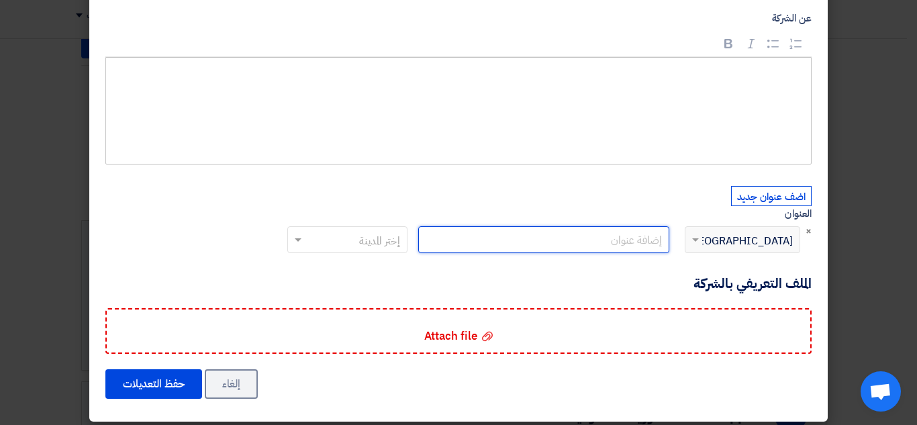
click at [617, 240] on input "text" at bounding box center [543, 239] width 251 height 27
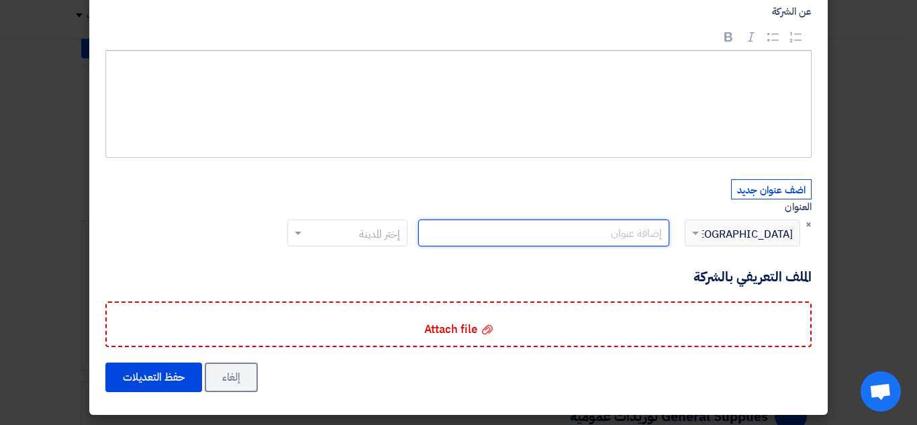
scroll to position [76, 0]
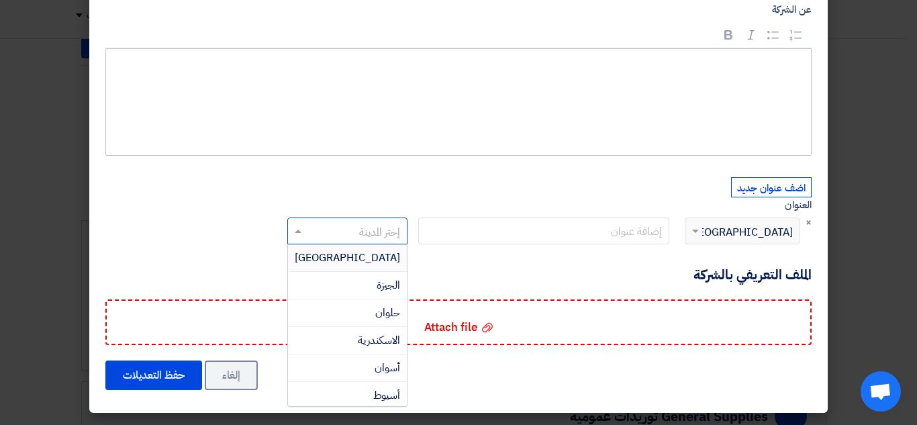
click at [367, 231] on input "text" at bounding box center [354, 232] width 93 height 22
click at [554, 231] on input "text" at bounding box center [543, 230] width 251 height 27
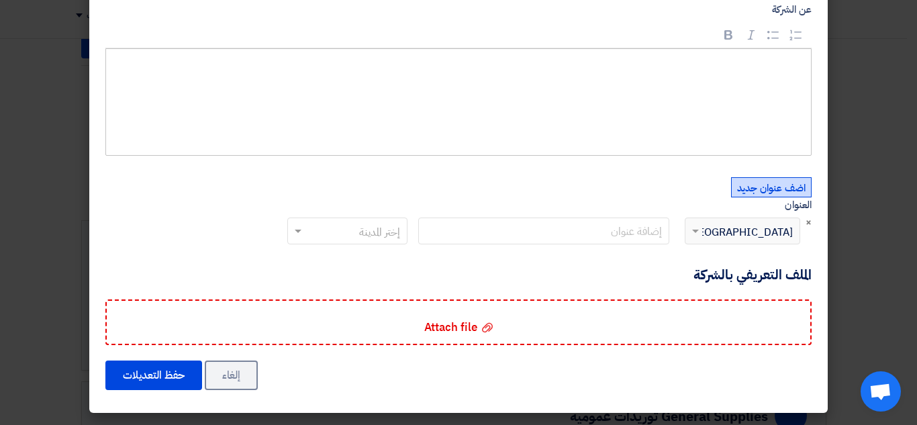
click at [760, 190] on button "اضف عنوان جديد" at bounding box center [771, 187] width 81 height 20
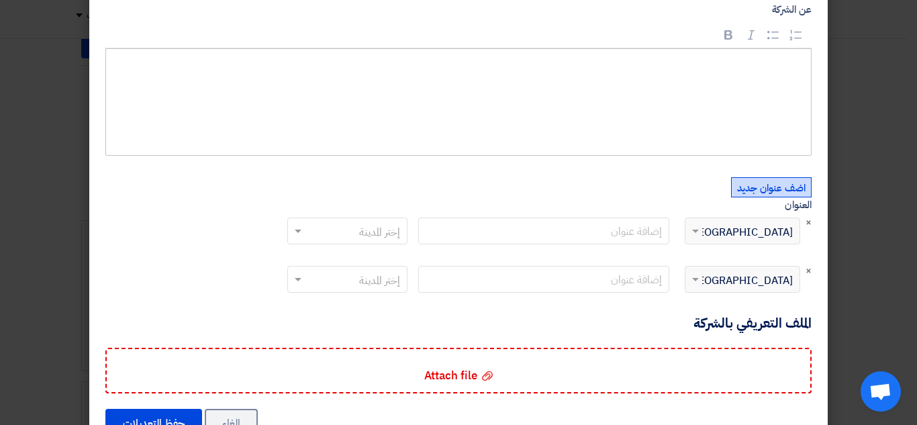
click at [715, 236] on div "إختر الدولة × Egypt" at bounding box center [750, 231] width 97 height 16
click at [698, 231] on span at bounding box center [695, 231] width 7 height 5
click at [811, 272] on span "×" at bounding box center [808, 270] width 6 height 15
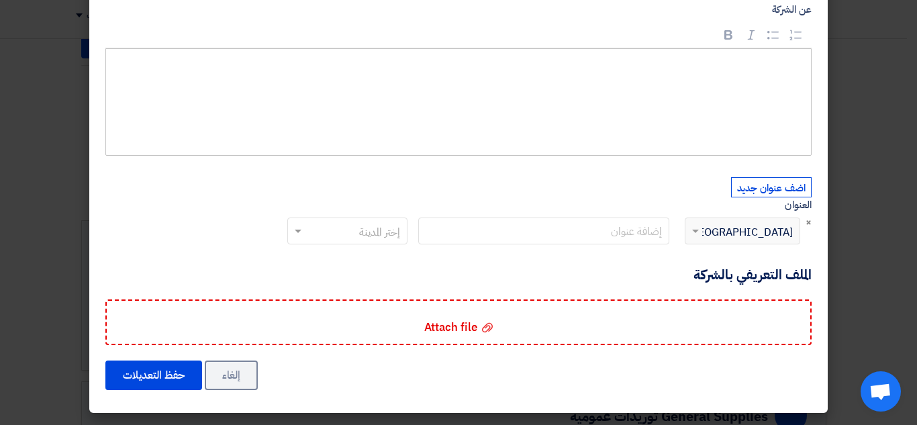
click at [745, 244] on div "إختر الدولة × Egypt" at bounding box center [741, 230] width 115 height 27
click at [729, 231] on div "إختر الدولة × Egypt" at bounding box center [750, 231] width 97 height 16
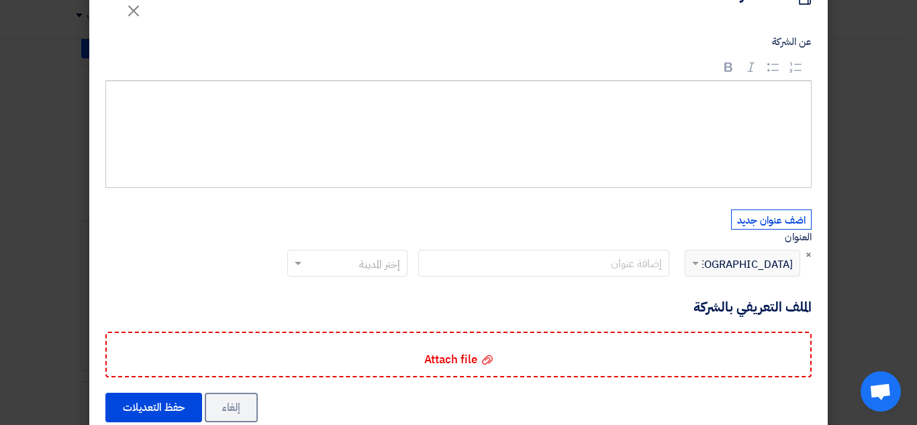
scroll to position [67, 0]
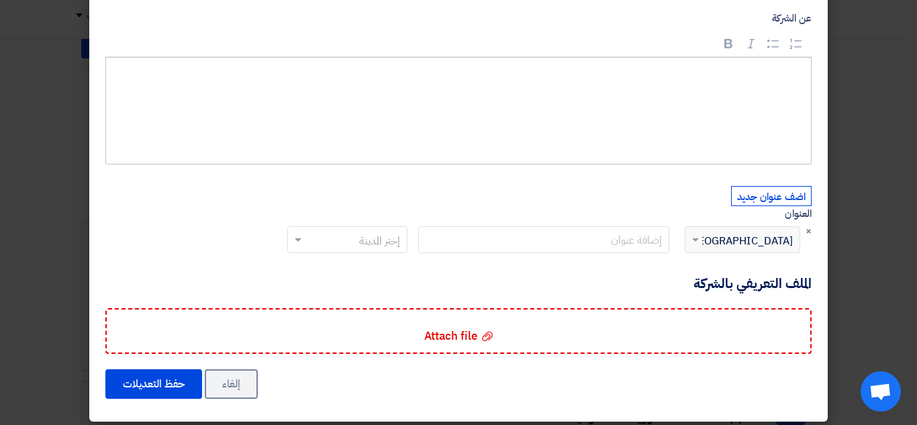
click at [723, 241] on div "إختر الدولة × Egypt" at bounding box center [750, 239] width 97 height 16
click at [700, 236] on span at bounding box center [693, 239] width 17 height 16
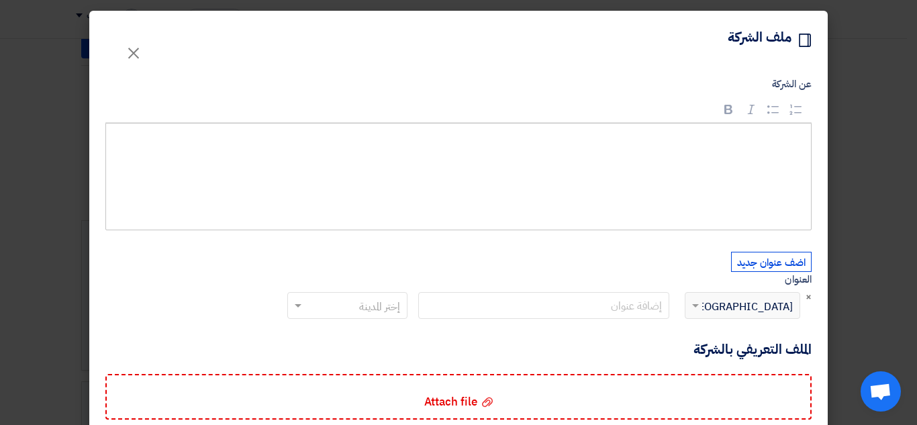
scroll to position [0, 0]
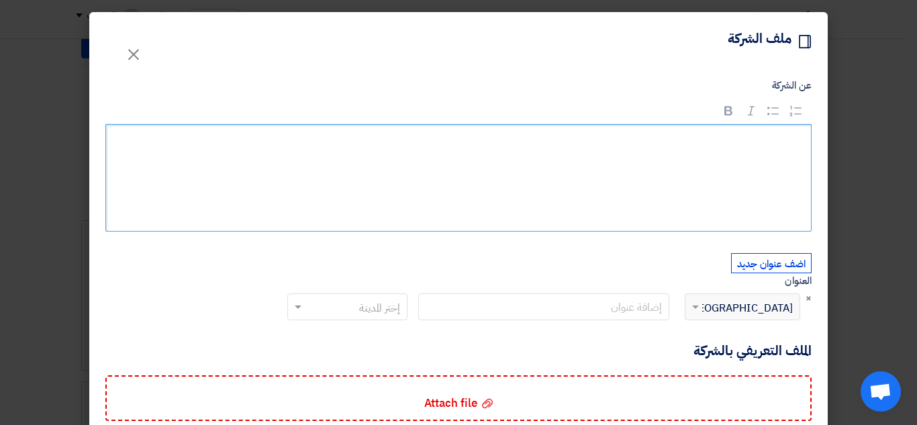
click at [740, 183] on div "Rich Text Editor, main" at bounding box center [458, 177] width 706 height 107
click at [664, 370] on form "عن الشركة Rich Text Editor Bold (CTRL+B) Bold Italic (CTRL+I) Italic Bulleted L…" at bounding box center [458, 273] width 706 height 390
click at [774, 145] on p "Rich Text Editor, main" at bounding box center [463, 143] width 682 height 17
click at [738, 315] on div "إختر الدولة × Egypt" at bounding box center [741, 306] width 115 height 27
click at [738, 312] on div "إختر الدولة × Egypt" at bounding box center [750, 307] width 97 height 16
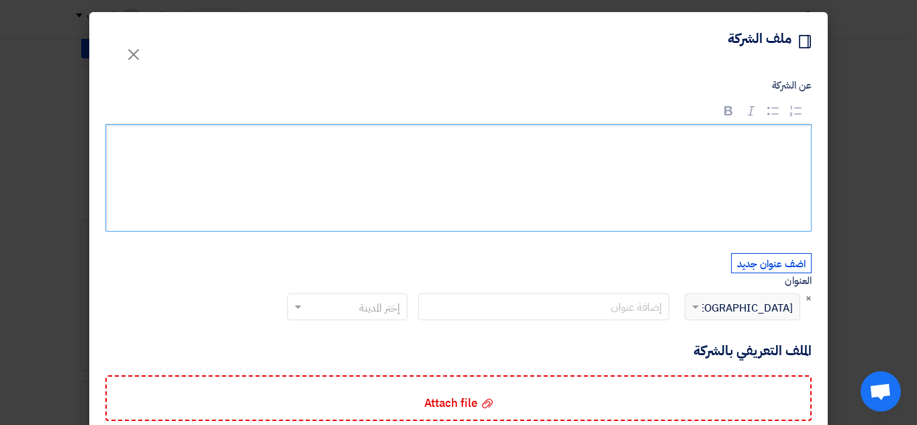
click at [772, 309] on span "Egypt" at bounding box center [739, 308] width 105 height 16
click at [749, 142] on p "Rich Text Editor, main" at bounding box center [463, 143] width 682 height 17
click at [668, 150] on p "Rich Text Editor, main" at bounding box center [463, 143] width 682 height 17
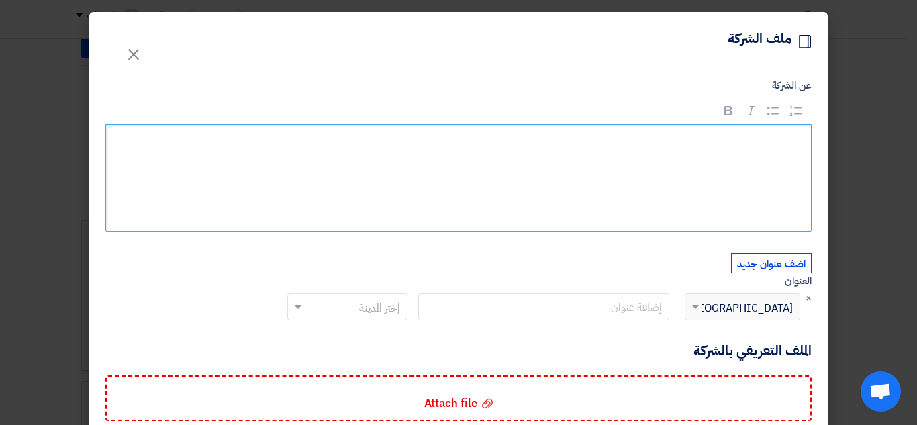
click at [789, 184] on div "Rich Text Editor, main" at bounding box center [458, 177] width 706 height 107
click at [811, 168] on div "Rich Text Editor, main" at bounding box center [458, 177] width 706 height 107
click at [810, 168] on div "Rich Text Editor, main" at bounding box center [458, 177] width 706 height 107
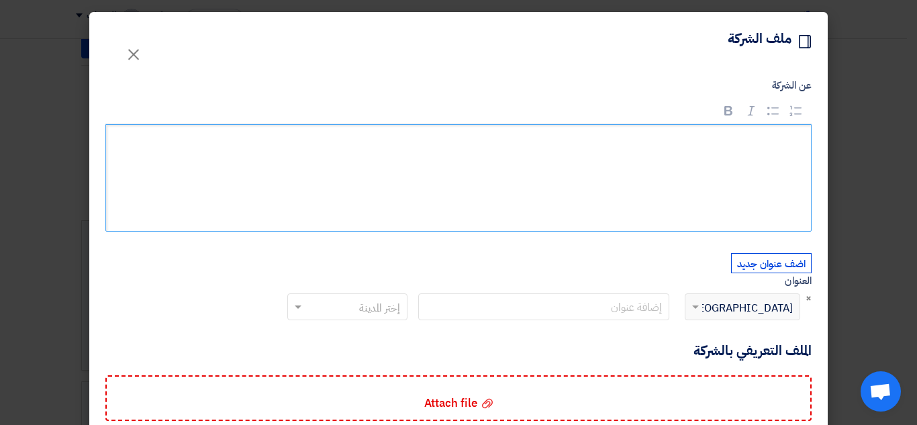
click at [784, 137] on p "Rich Text Editor, main" at bounding box center [463, 143] width 682 height 17
click at [790, 166] on div "Rich Text Editor, main" at bounding box center [458, 177] width 706 height 107
click at [787, 268] on button "اضف عنوان جديد" at bounding box center [771, 263] width 81 height 20
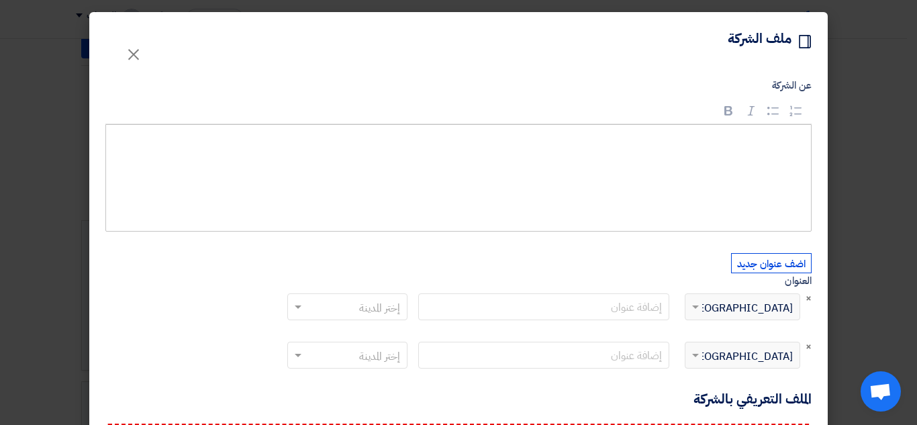
click at [781, 333] on div "إختر الدولة × Egypt" at bounding box center [739, 317] width 131 height 48
click at [776, 355] on span "Egypt" at bounding box center [739, 356] width 105 height 16
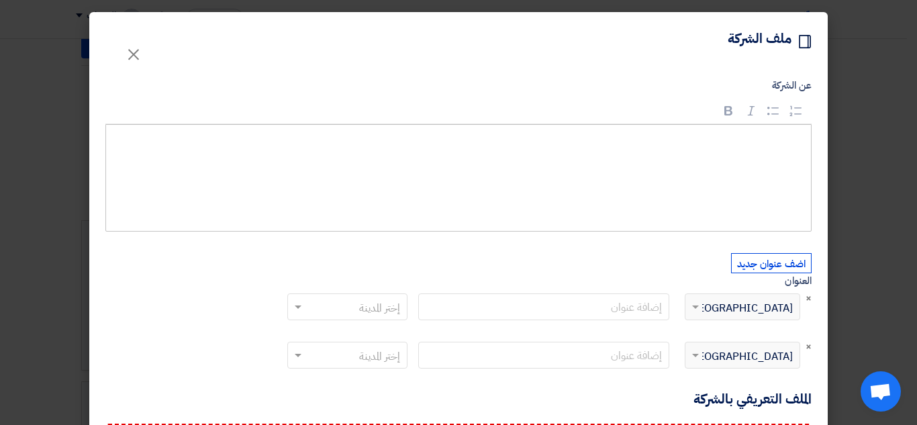
click at [776, 355] on span "Egypt" at bounding box center [739, 356] width 105 height 16
click at [710, 315] on div "إختر الدولة × Egypt" at bounding box center [750, 307] width 97 height 16
click at [708, 309] on div "إختر الدولة × Egypt" at bounding box center [750, 307] width 97 height 16
click at [811, 349] on span "×" at bounding box center [808, 346] width 6 height 15
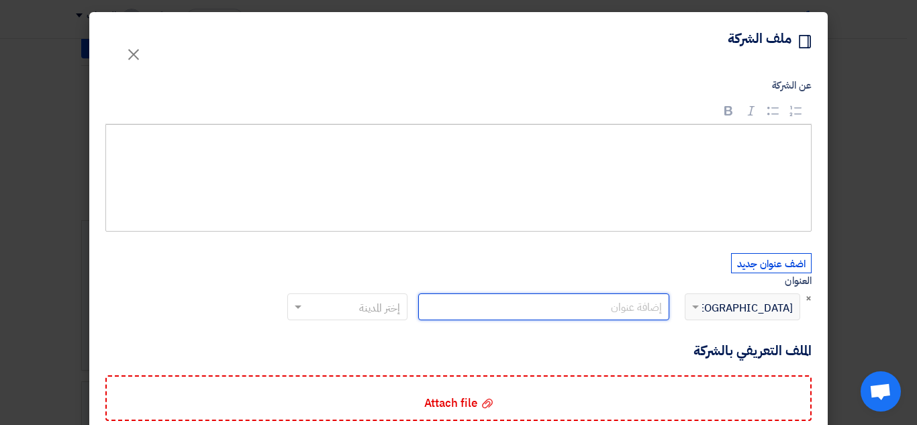
click at [596, 310] on input "text" at bounding box center [543, 306] width 251 height 27
click at [490, 308] on input "text" at bounding box center [543, 306] width 251 height 27
type input "h"
type input "الخبر - حي الثقبة - الشارع الرابع"
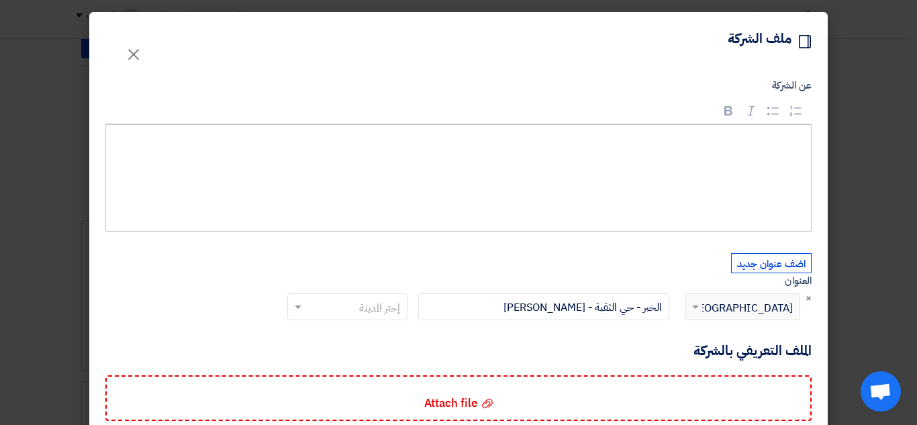
click at [317, 309] on input "text" at bounding box center [354, 308] width 93 height 22
type input "الخبر"
click at [399, 333] on div "إختر المدينة × No items found" at bounding box center [347, 317] width 131 height 48
click at [134, 56] on span "×" at bounding box center [133, 54] width 16 height 40
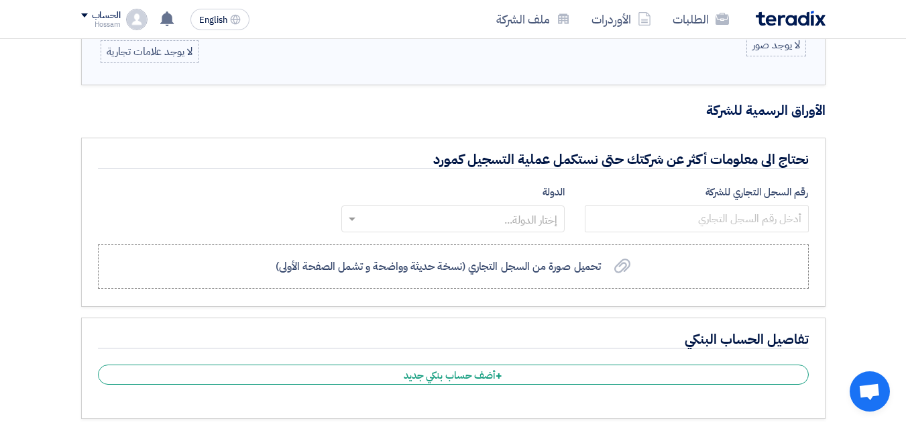
scroll to position [738, 0]
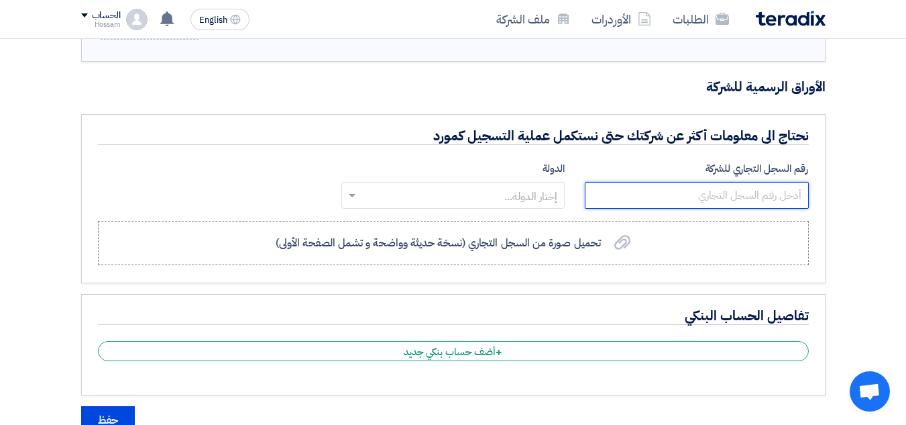
click at [696, 206] on input "number" at bounding box center [696, 195] width 223 height 27
click at [486, 206] on input "text" at bounding box center [460, 196] width 197 height 22
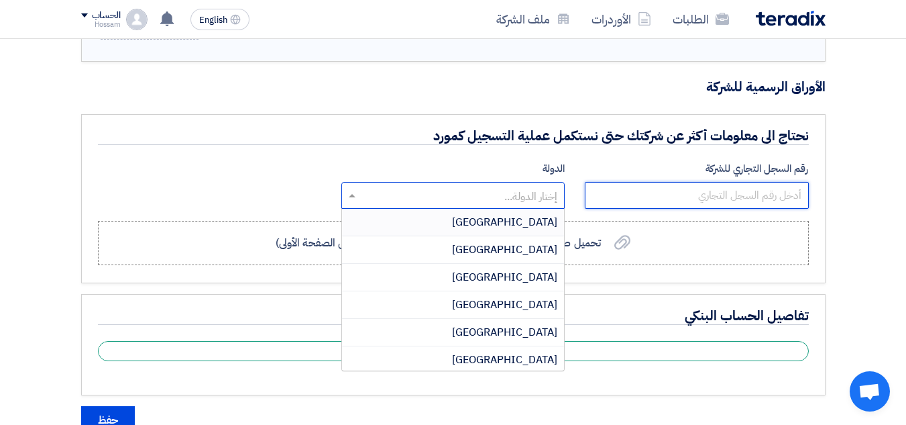
click at [688, 205] on input "number" at bounding box center [696, 195] width 223 height 27
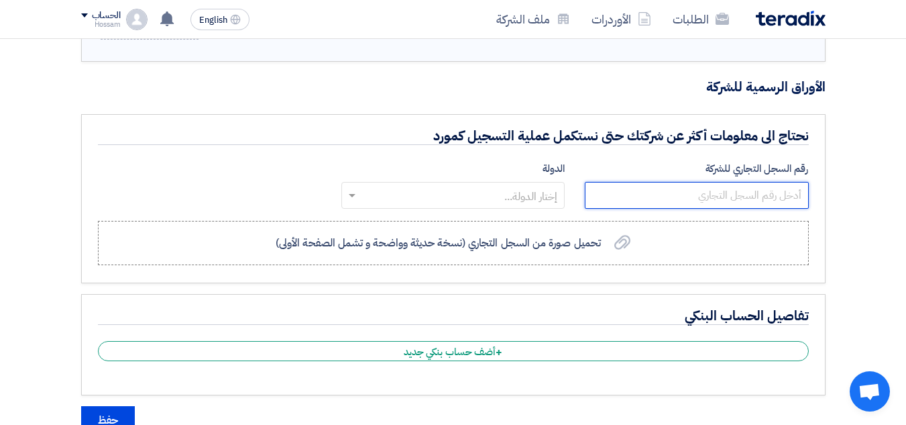
click at [704, 191] on input "number" at bounding box center [696, 195] width 223 height 27
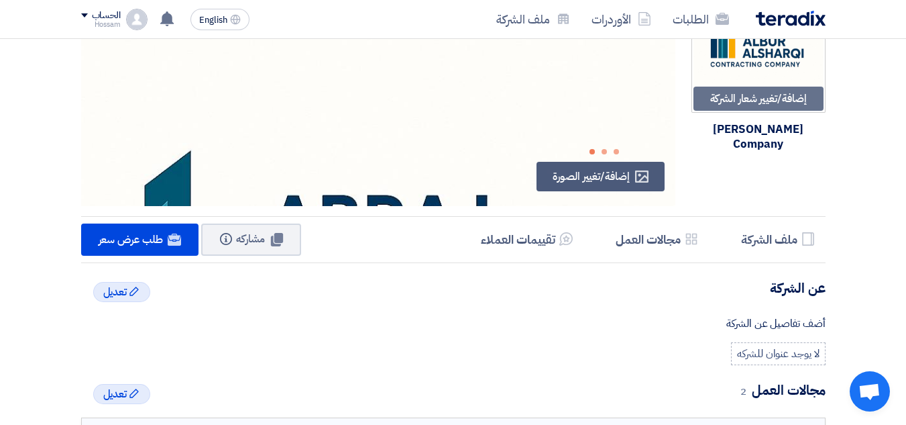
scroll to position [0, 0]
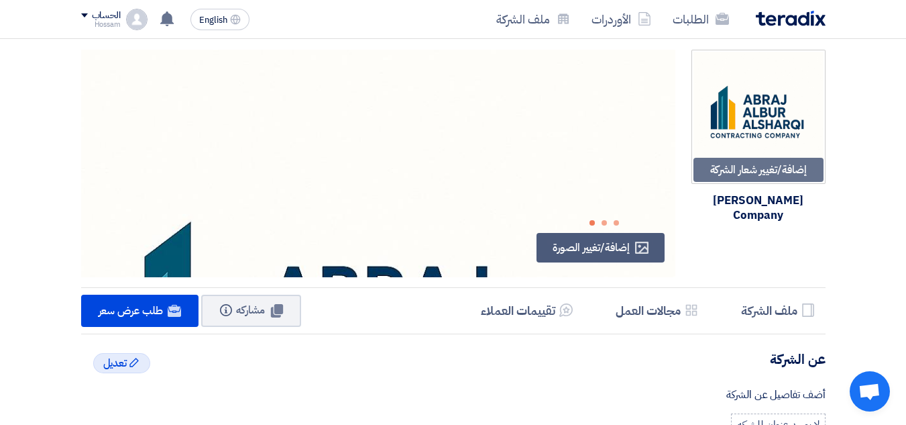
click at [82, 13] on span at bounding box center [84, 15] width 7 height 4
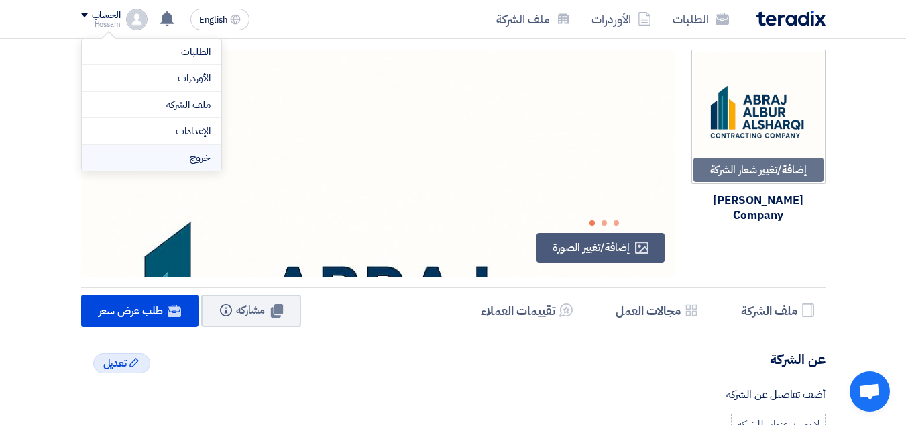
click at [167, 164] on li "خروج" at bounding box center [152, 158] width 140 height 26
